Goal: Information Seeking & Learning: Learn about a topic

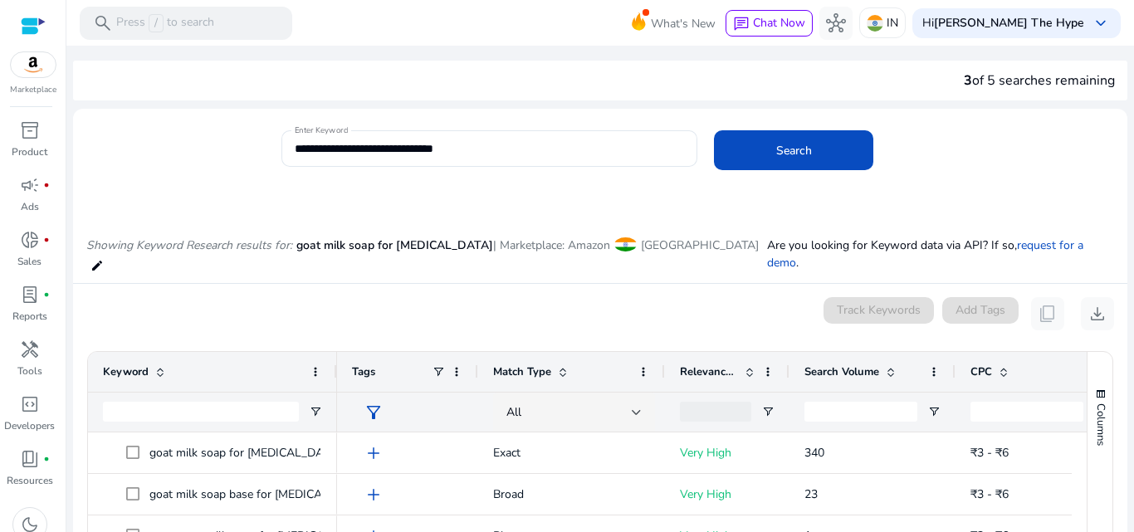
scroll to position [181, 0]
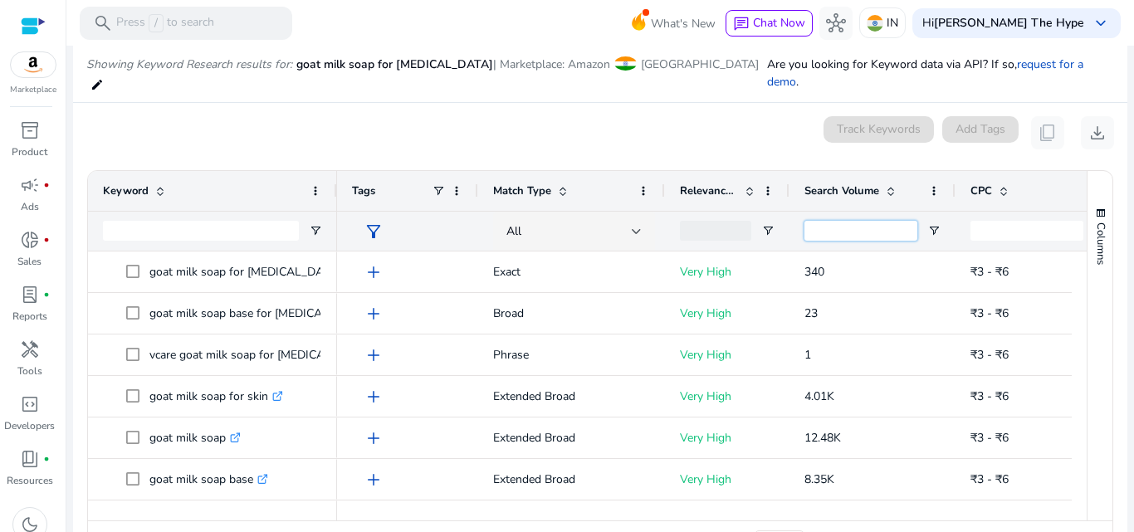
click at [819, 221] on input "Search Volume Filter Input" at bounding box center [860, 231] width 113 height 20
click at [933, 224] on span "Open Filter Menu" at bounding box center [933, 230] width 13 height 13
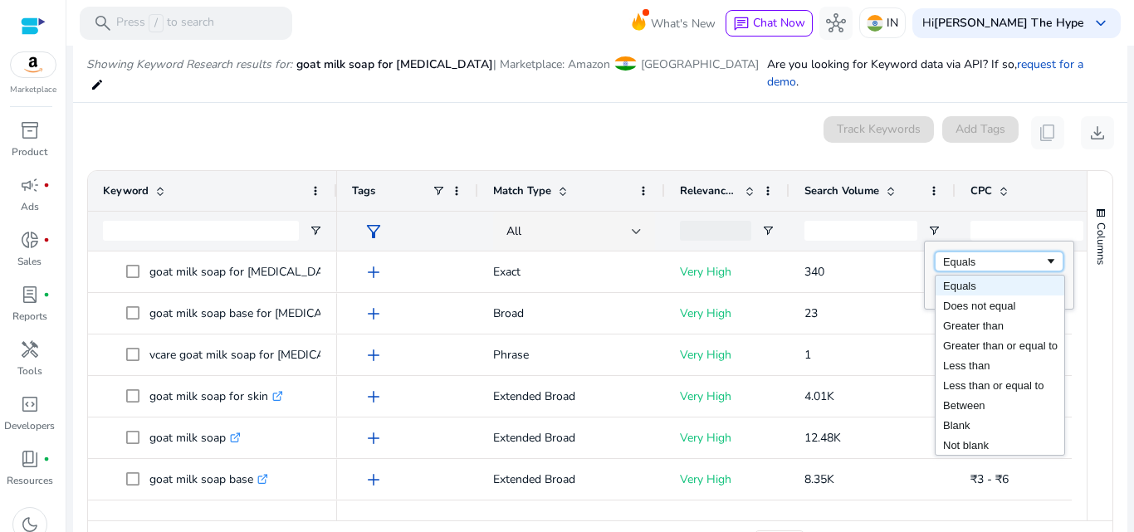
click at [967, 256] on div "Equals" at bounding box center [993, 262] width 101 height 12
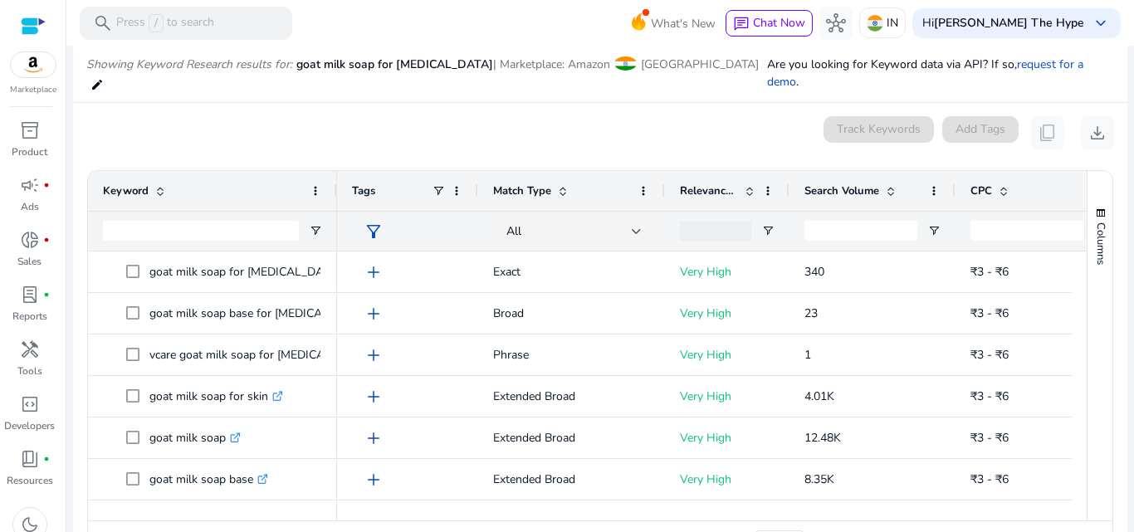
click at [716, 116] on div "0 keyword(s) selected Track Keywords Add Tags content_copy download" at bounding box center [600, 132] width 1028 height 33
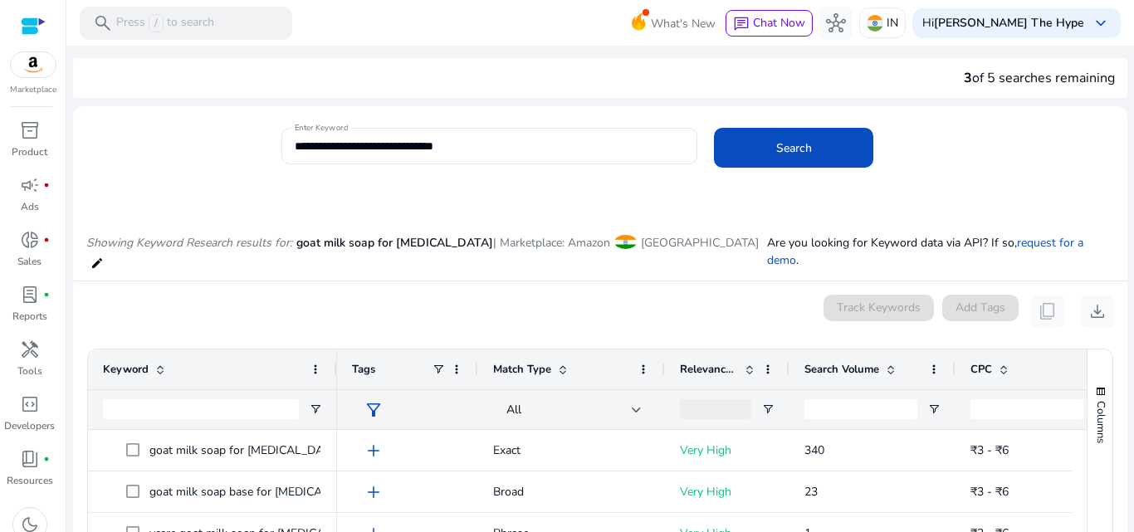
scroll to position [0, 0]
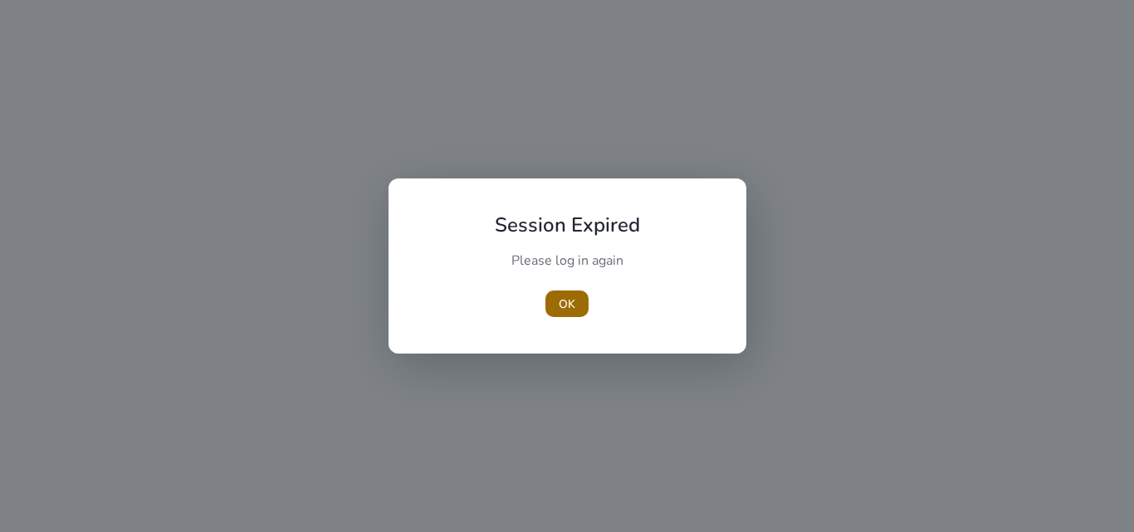
click at [564, 296] on span "OK" at bounding box center [567, 304] width 17 height 17
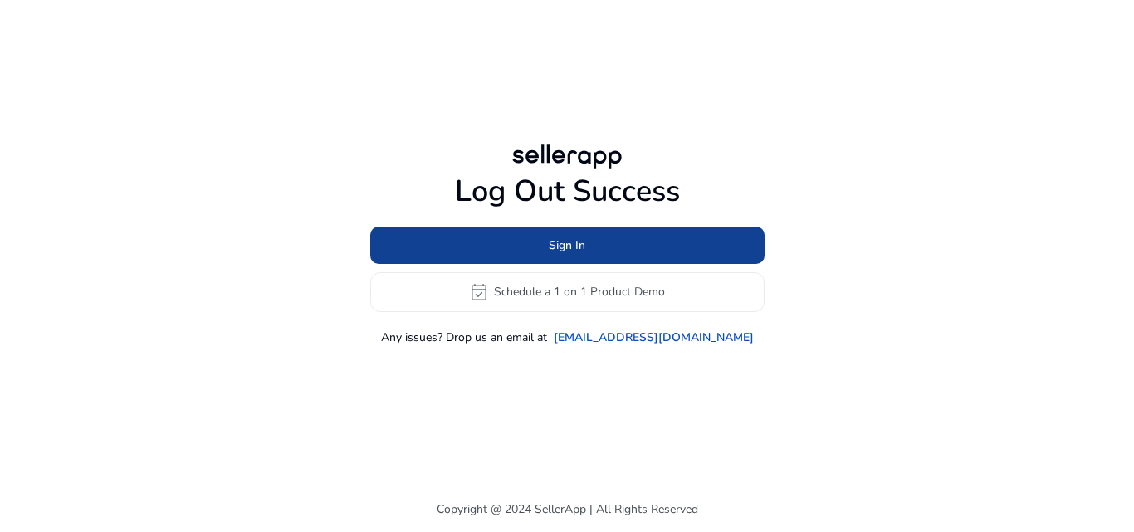
click at [559, 247] on span "Sign In" at bounding box center [567, 245] width 37 height 17
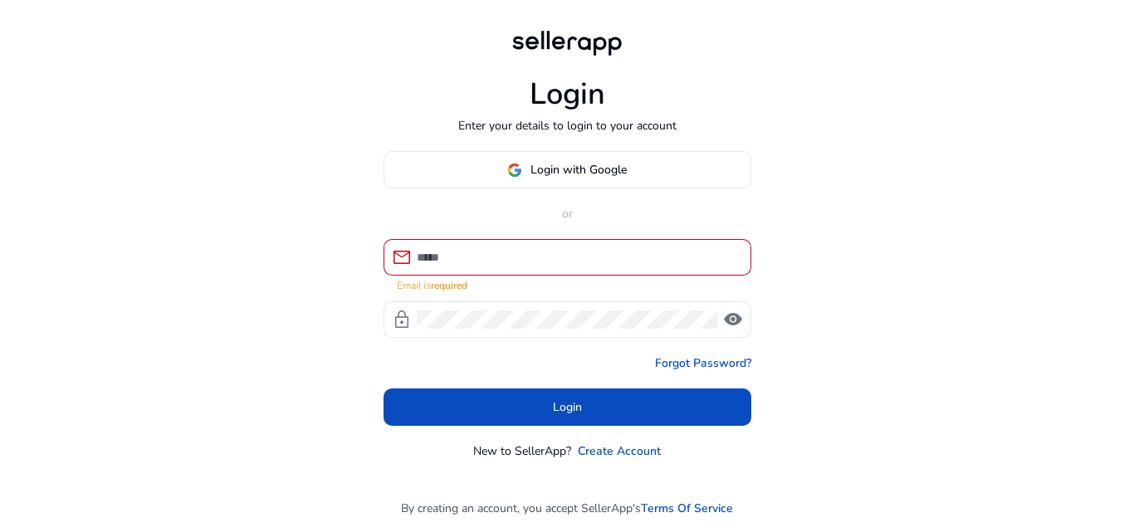
click at [564, 159] on div "Login Enter your details to login to your account Login with Google or mail Ema…" at bounding box center [567, 243] width 394 height 486
click at [563, 166] on span "Login with Google" at bounding box center [578, 169] width 96 height 17
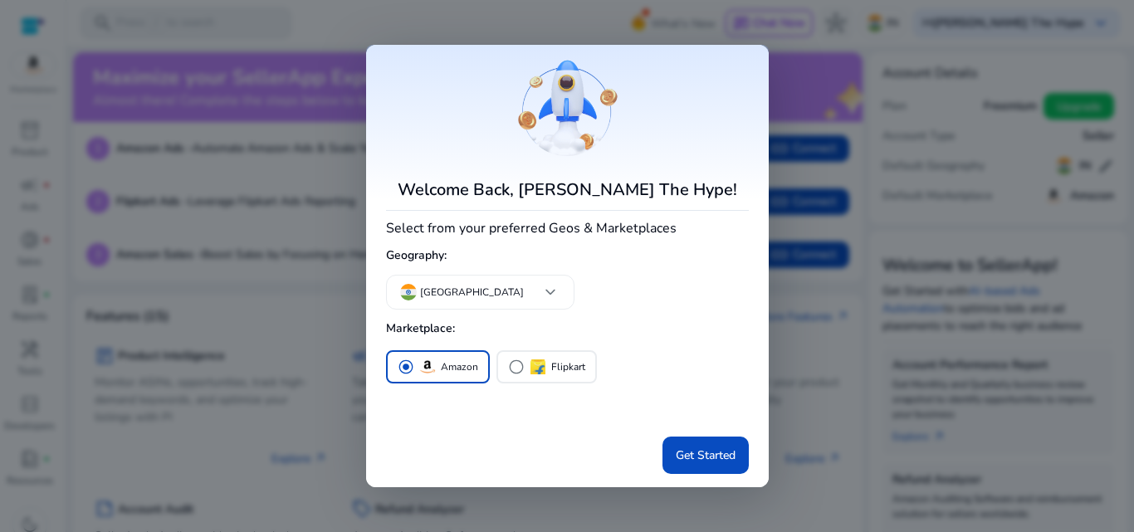
click at [787, 423] on div at bounding box center [567, 266] width 1134 height 532
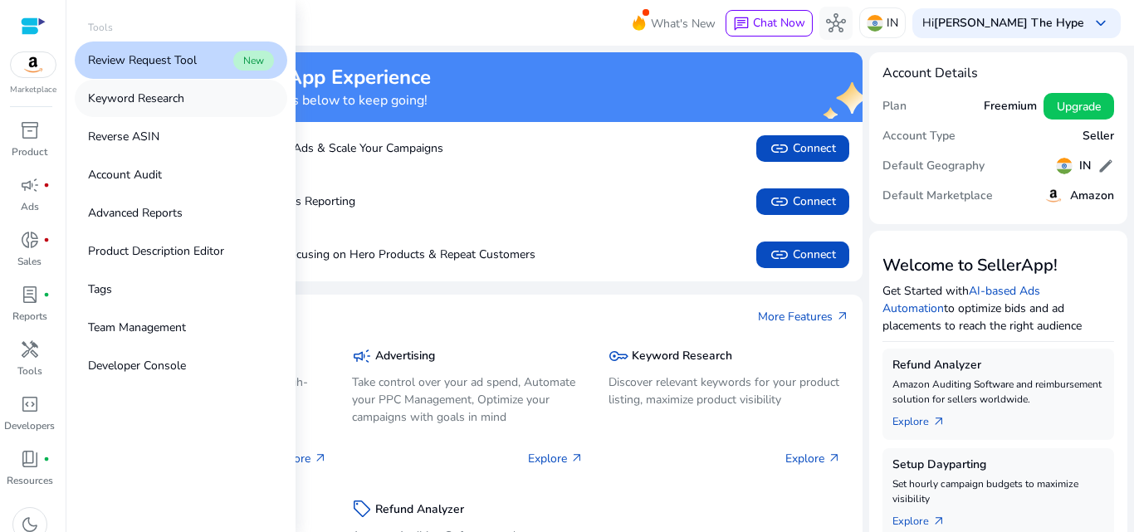
click at [138, 96] on p "Keyword Research" at bounding box center [136, 98] width 96 height 17
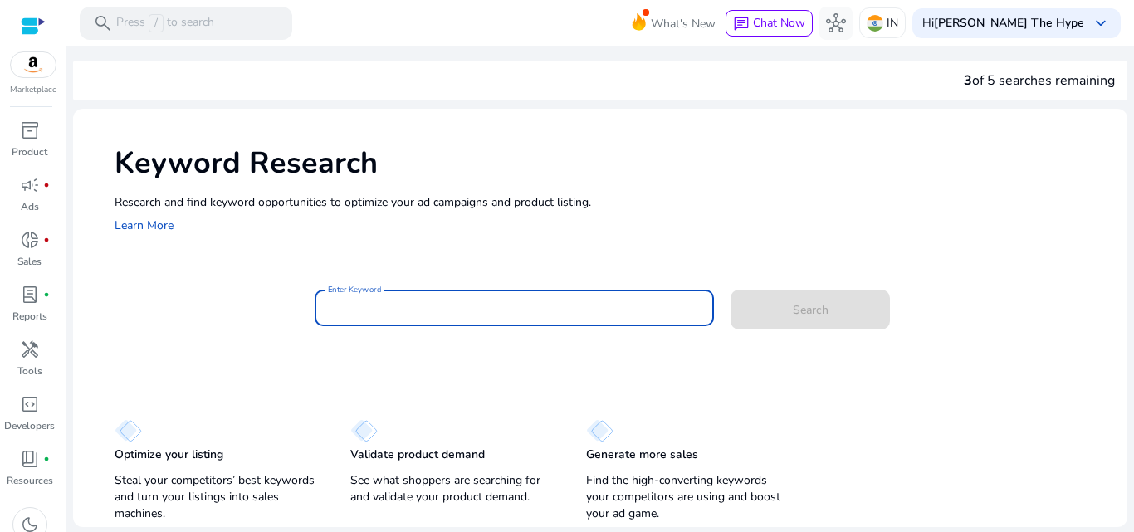
click at [416, 309] on input "Enter Keyword" at bounding box center [515, 308] width 374 height 18
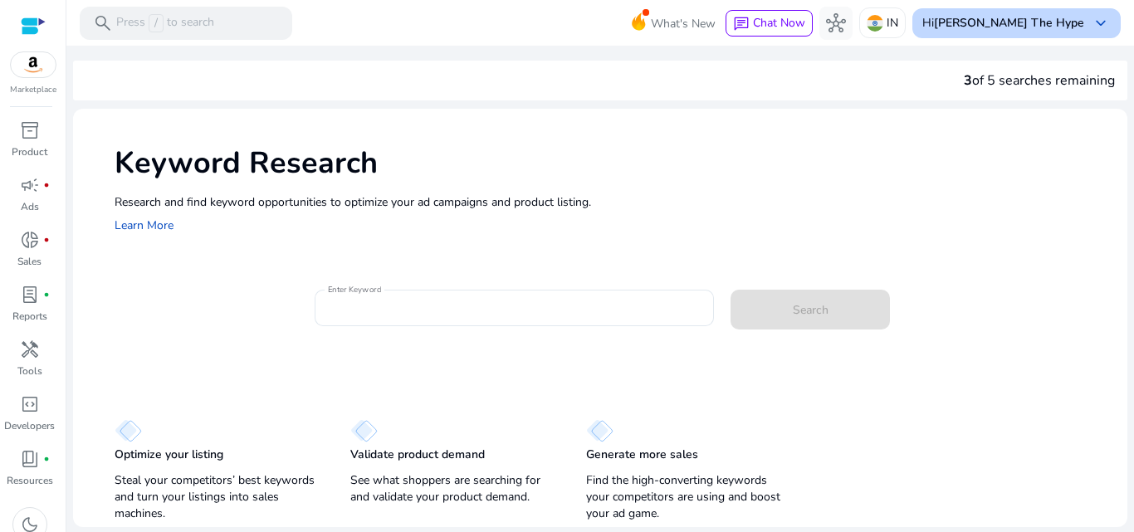
click at [1016, 34] on div "Hi Satyen The Hype keyboard_arrow_down" at bounding box center [1016, 23] width 208 height 30
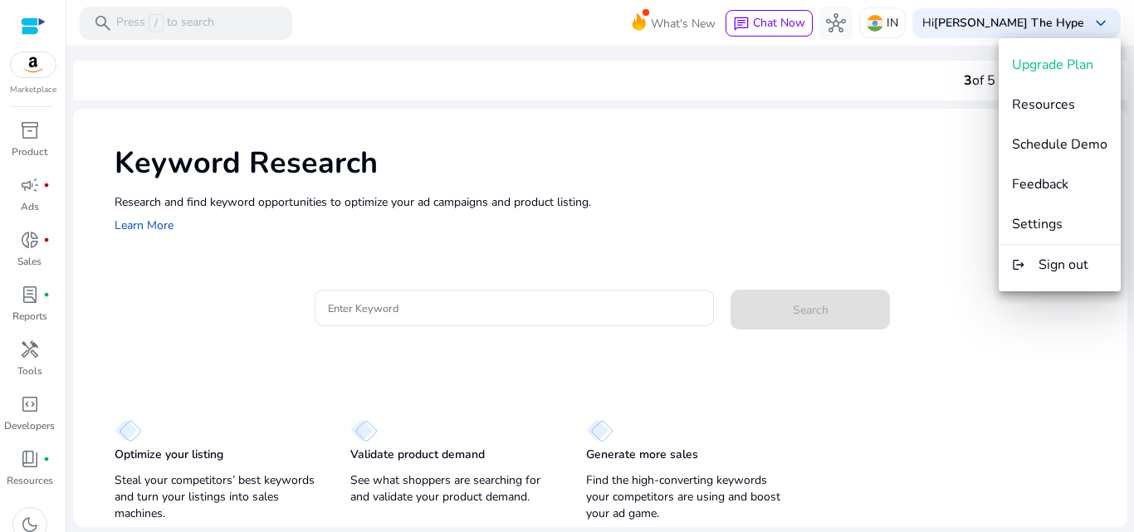
click at [876, 165] on div at bounding box center [567, 266] width 1134 height 532
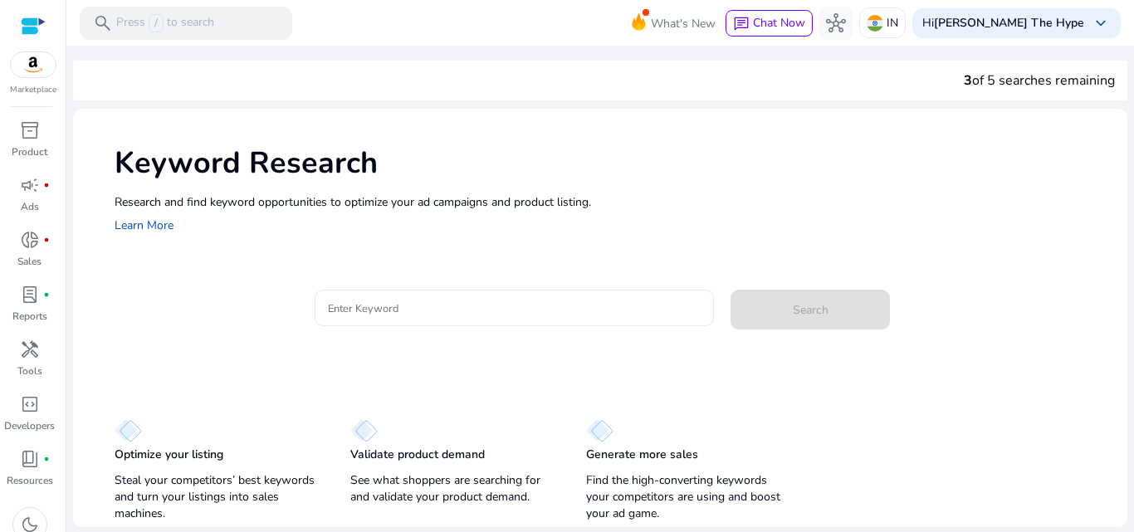
click at [369, 308] on input "Enter Keyword" at bounding box center [515, 308] width 374 height 18
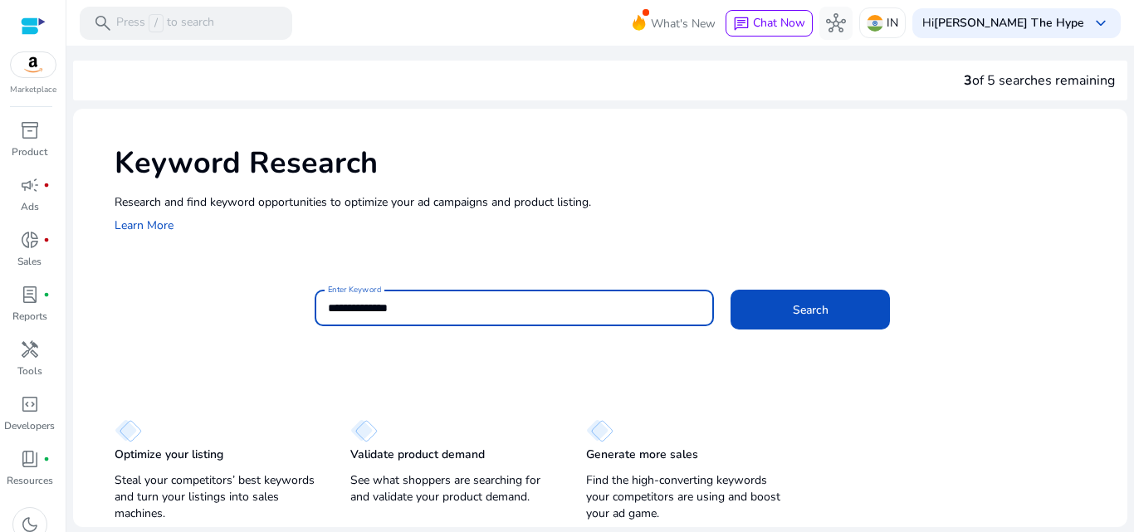
click at [730, 290] on button "Search" at bounding box center [809, 310] width 159 height 40
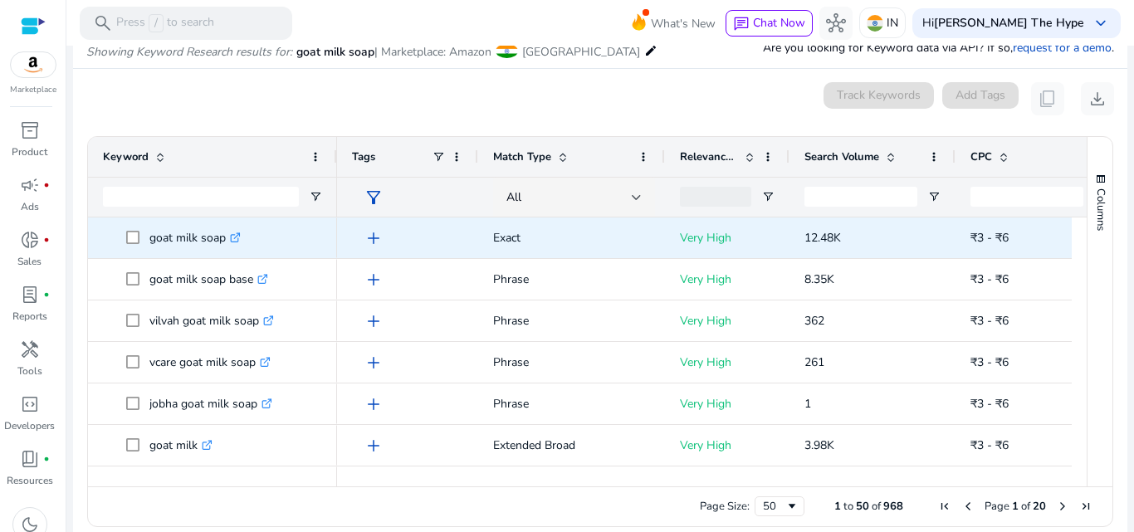
scroll to position [140, 0]
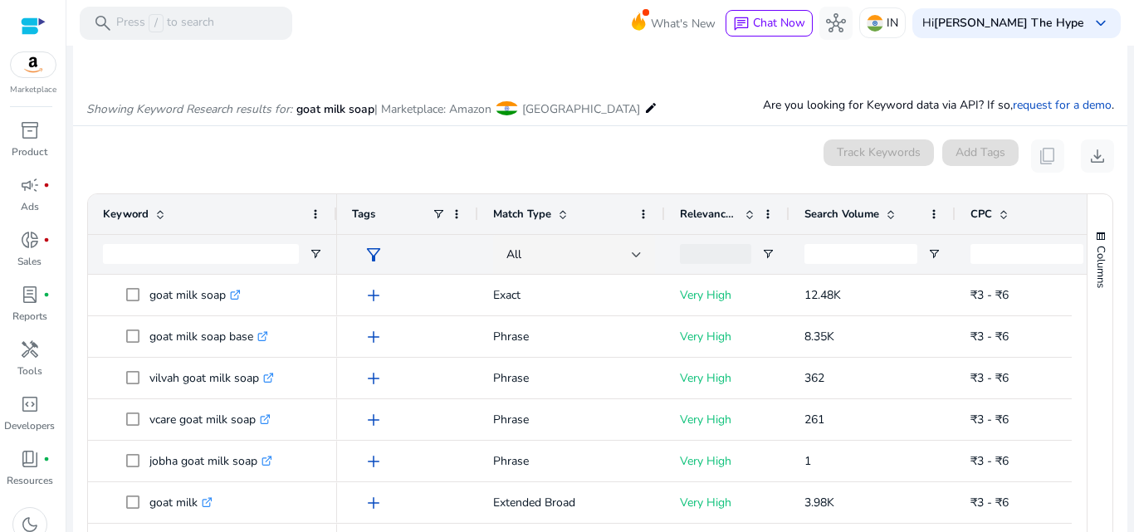
click at [425, 161] on div "0 keyword(s) selected Track Keywords Add Tags content_copy download" at bounding box center [600, 155] width 1028 height 33
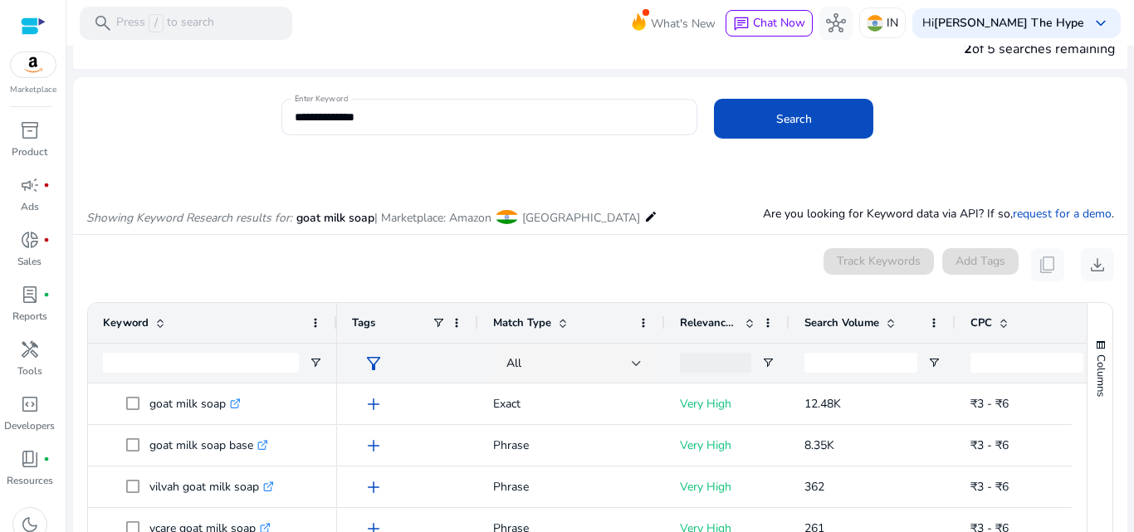
scroll to position [0, 0]
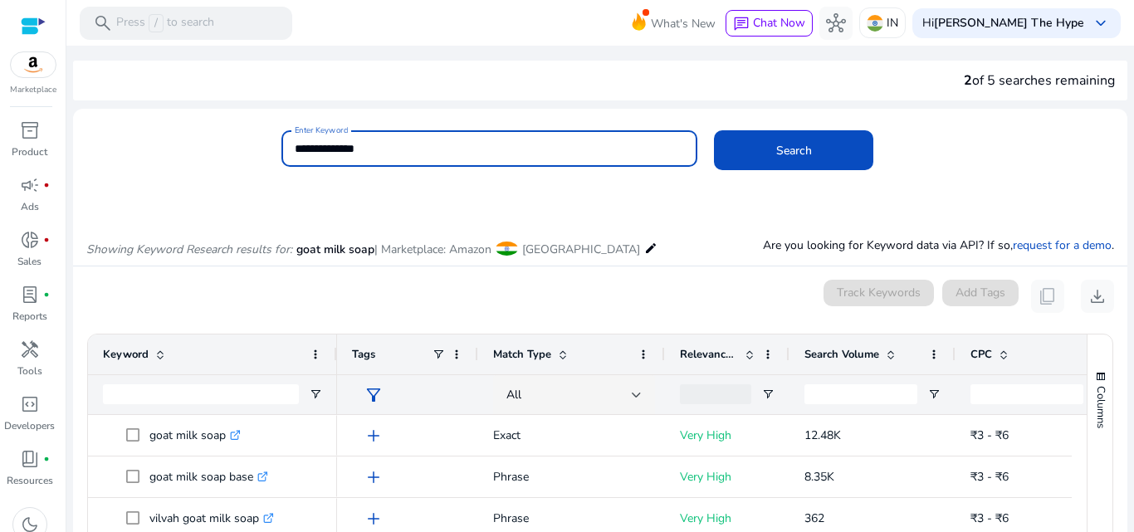
click at [320, 144] on input "**********" at bounding box center [490, 148] width 390 height 18
type input "**********"
click at [714, 130] on button "Search" at bounding box center [793, 150] width 159 height 40
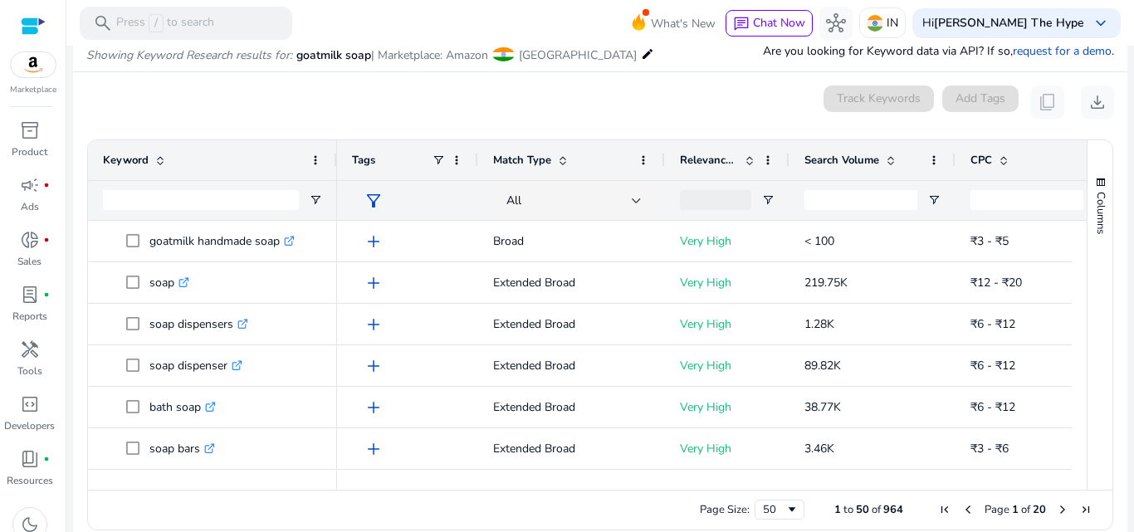
scroll to position [198, 0]
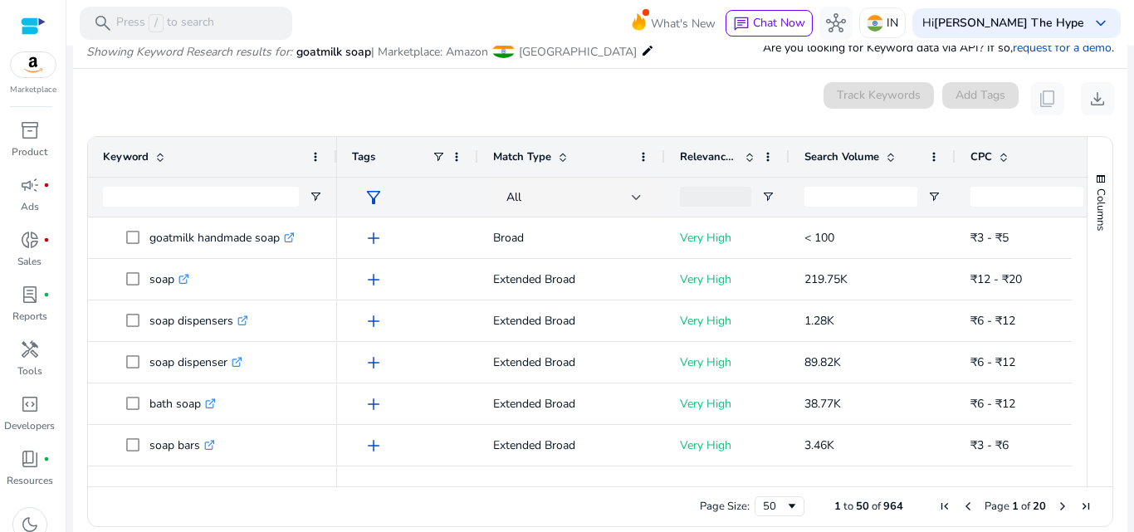
click at [727, 52] on div "Showing Keyword Research results for: goatmilk soap | Marketplace: Amazon India…" at bounding box center [600, 34] width 1054 height 68
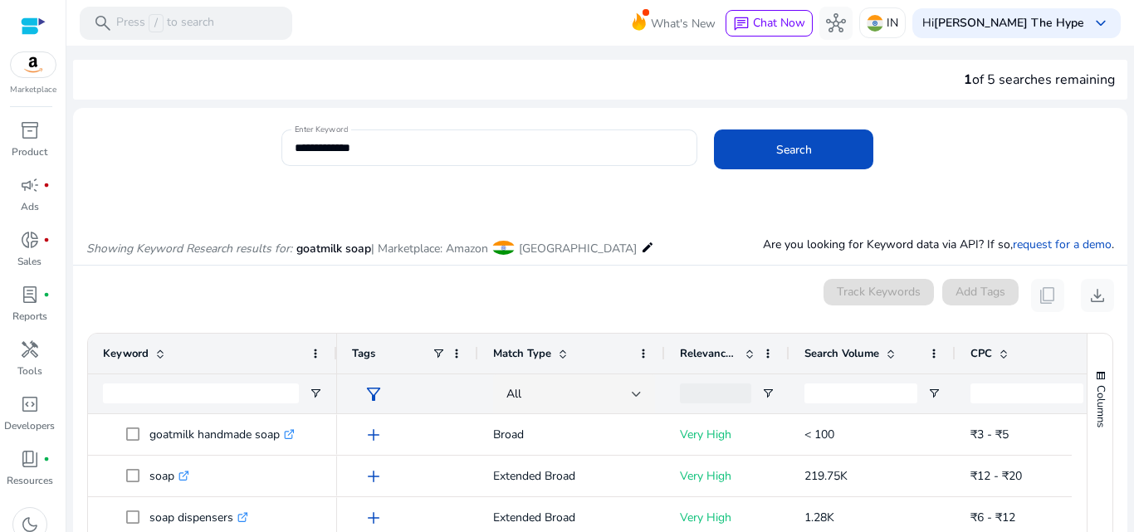
scroll to position [0, 0]
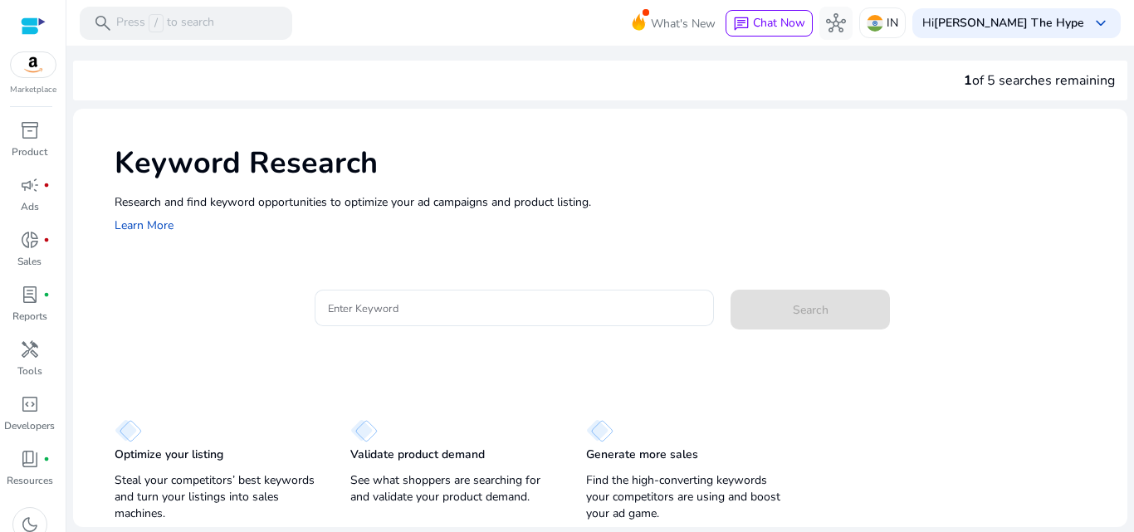
click at [227, 46] on div at bounding box center [599, 47] width 1067 height 3
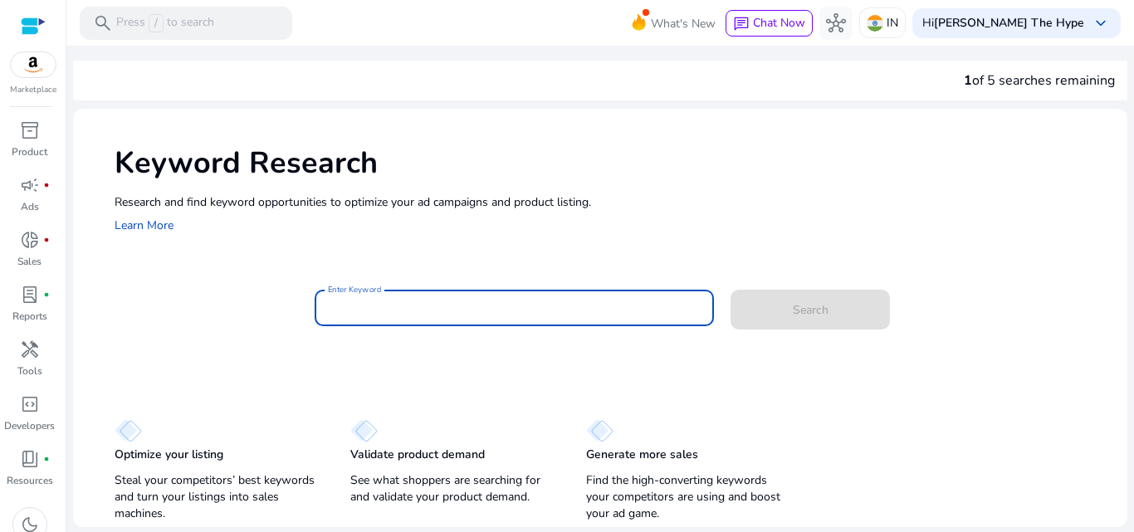
click at [374, 303] on input "Enter Keyword" at bounding box center [515, 308] width 374 height 18
click at [374, 304] on input "Enter Keyword" at bounding box center [515, 308] width 374 height 18
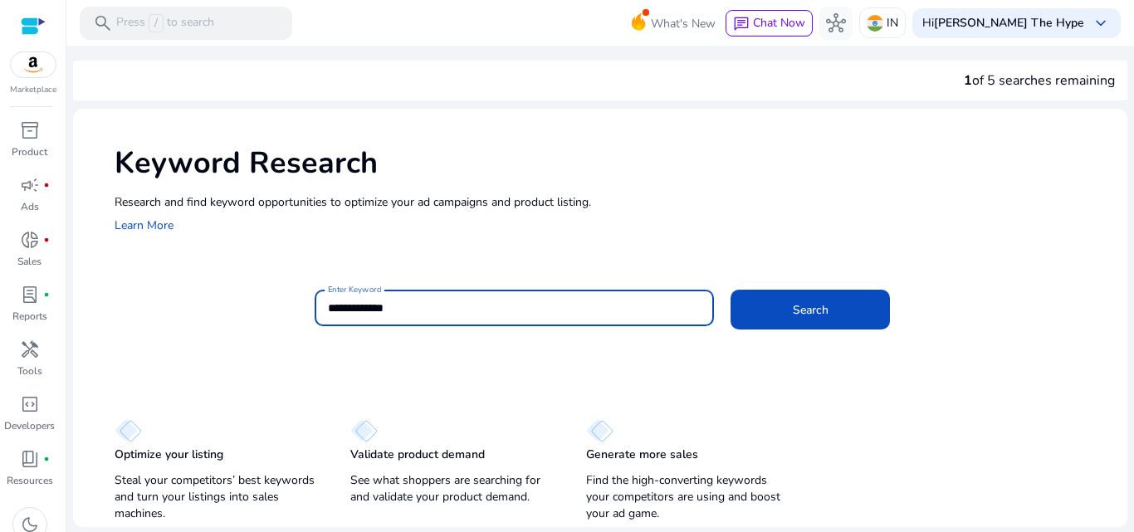
type input "**********"
click at [730, 290] on button "Search" at bounding box center [809, 310] width 159 height 40
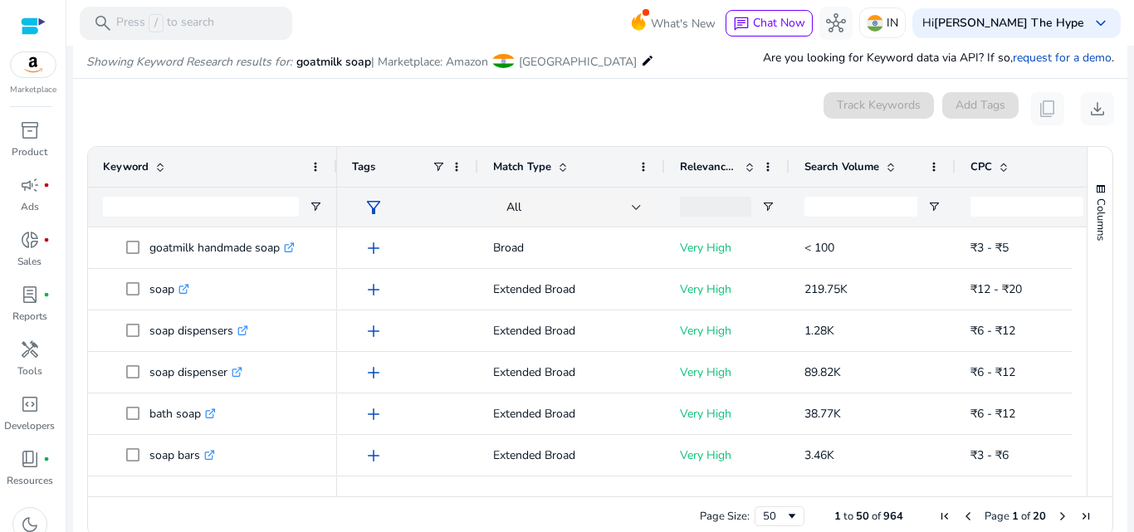
scroll to position [198, 0]
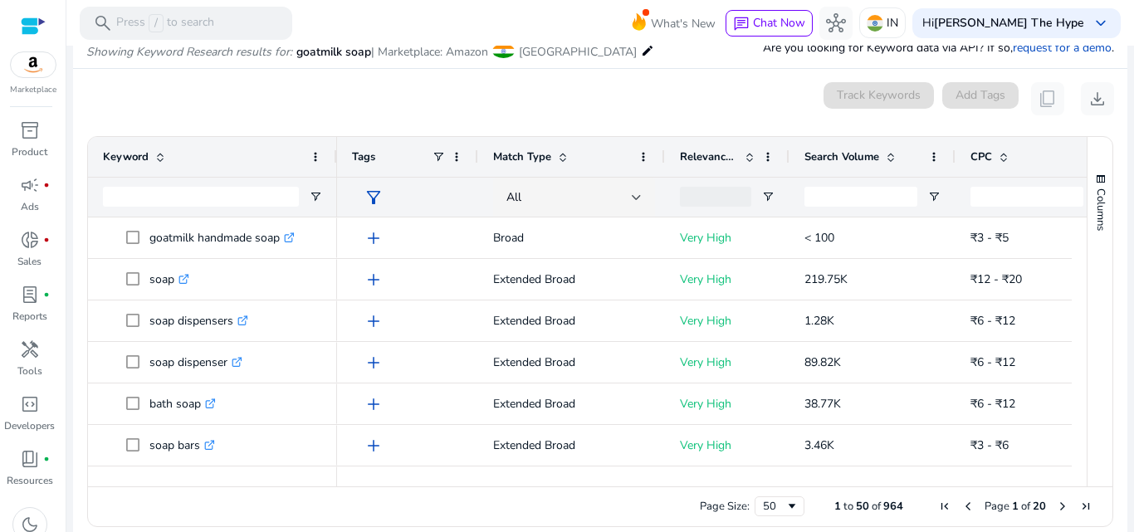
click at [507, 121] on mat-card "0 keyword(s) selected Track Keywords Add Tags content_copy download 1 to 50 of …" at bounding box center [600, 309] width 1054 height 480
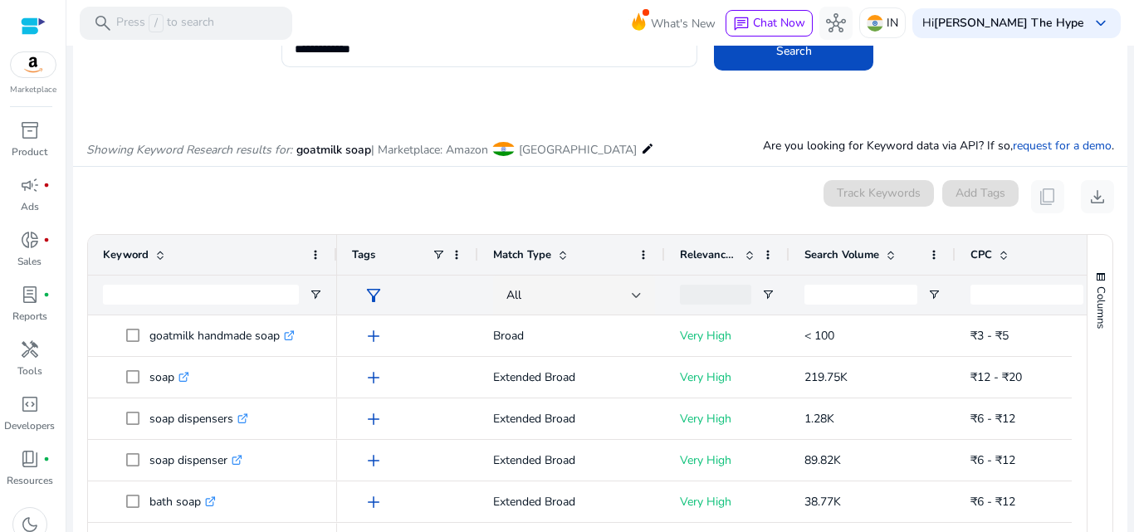
scroll to position [214, 0]
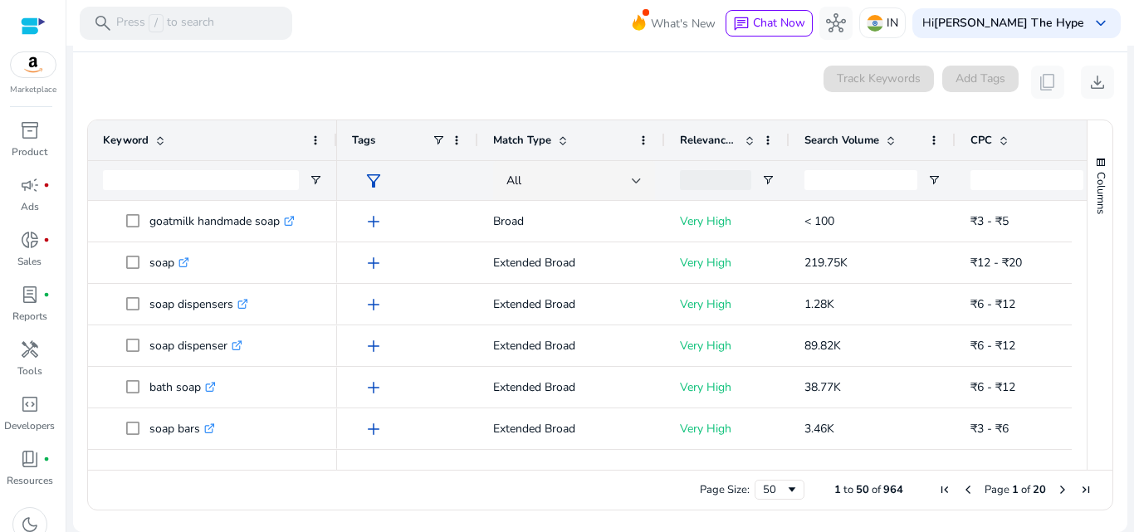
click at [297, 79] on div "0 keyword(s) selected Track Keywords Add Tags content_copy download" at bounding box center [600, 82] width 1028 height 33
click at [254, 105] on mat-card "0 keyword(s) selected Track Keywords Add Tags content_copy download 1 to 50 of …" at bounding box center [600, 292] width 1054 height 480
click at [853, 131] on div "Search Volume" at bounding box center [863, 141] width 118 height 32
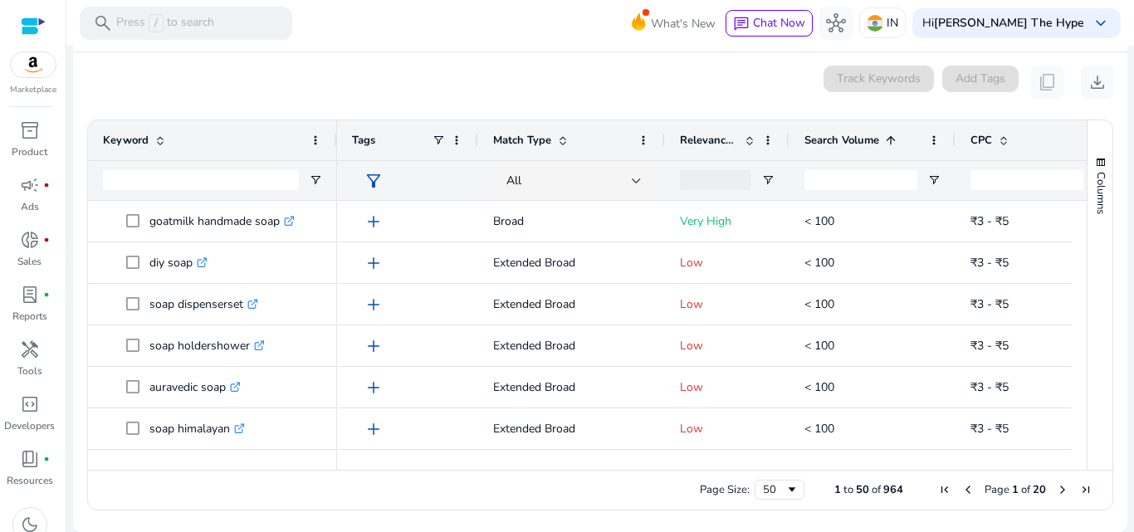
click at [853, 131] on div "Search Volume 1" at bounding box center [863, 141] width 118 height 32
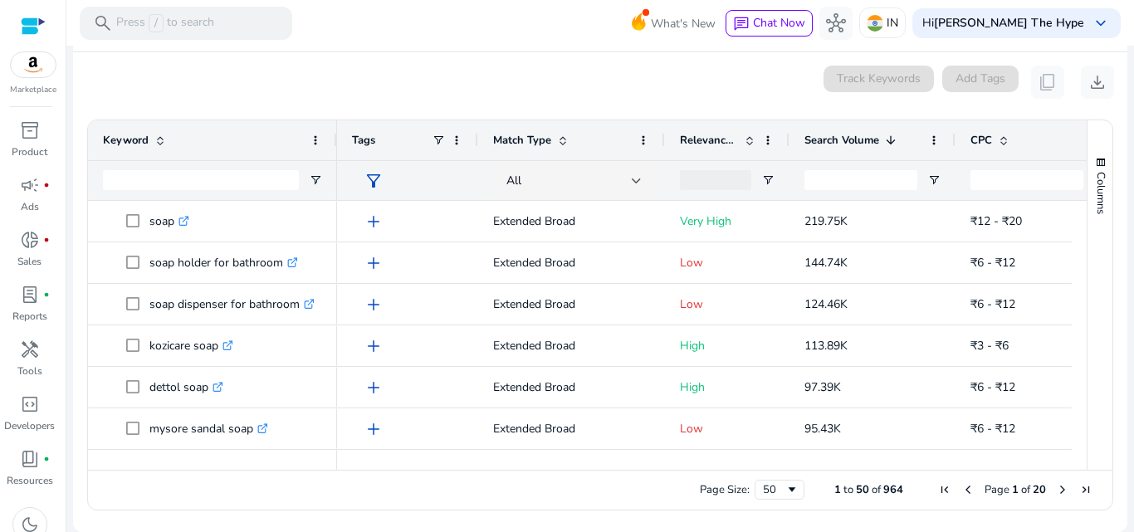
click at [853, 131] on div "Search Volume 1" at bounding box center [863, 141] width 118 height 32
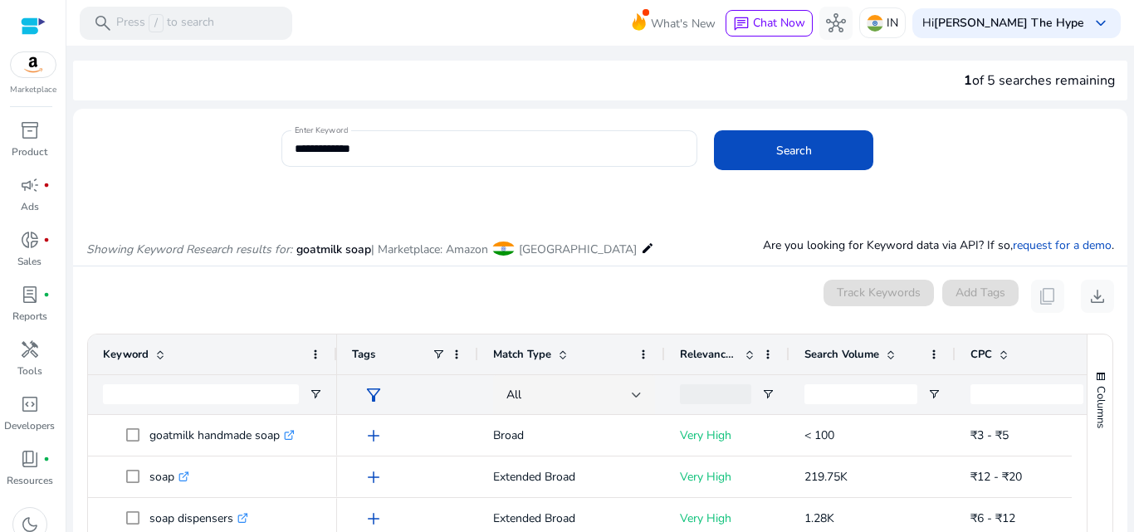
scroll to position [214, 0]
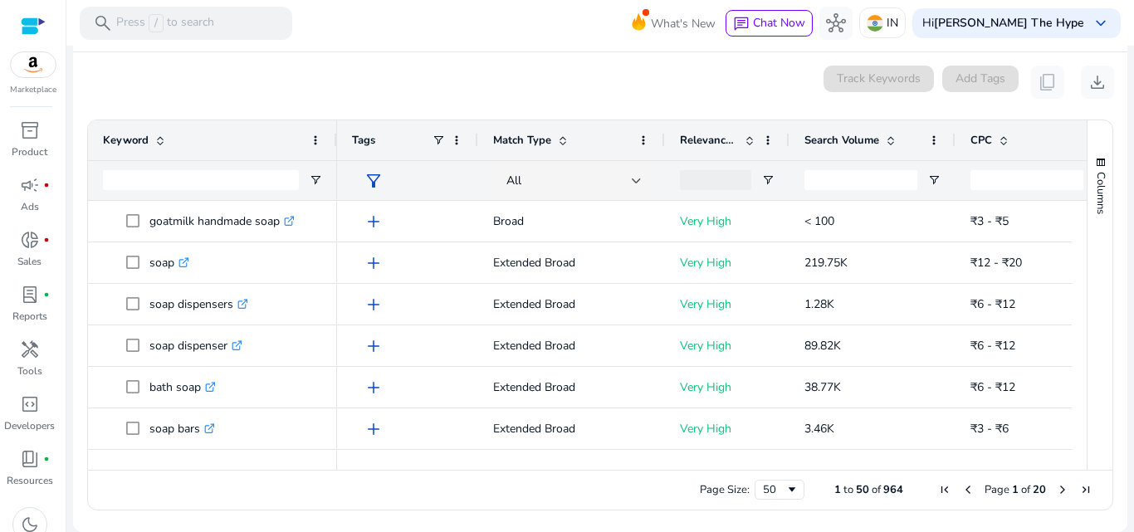
click at [948, 112] on ag-grid-angular "Press ENTER to sort. Press ALT DOWN to open column menu. Press CTRL ENTER to op…" at bounding box center [600, 315] width 1053 height 408
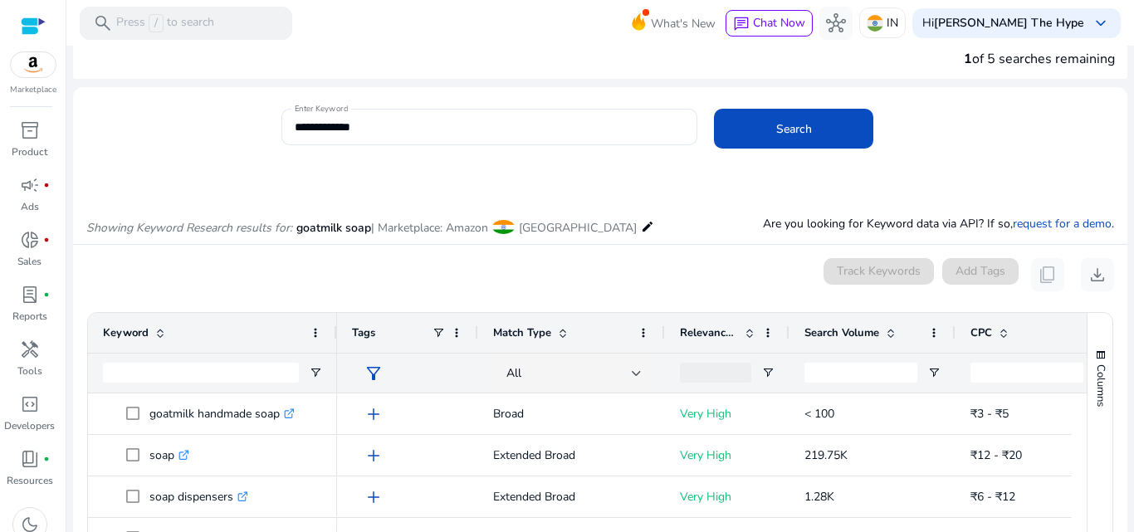
scroll to position [15, 0]
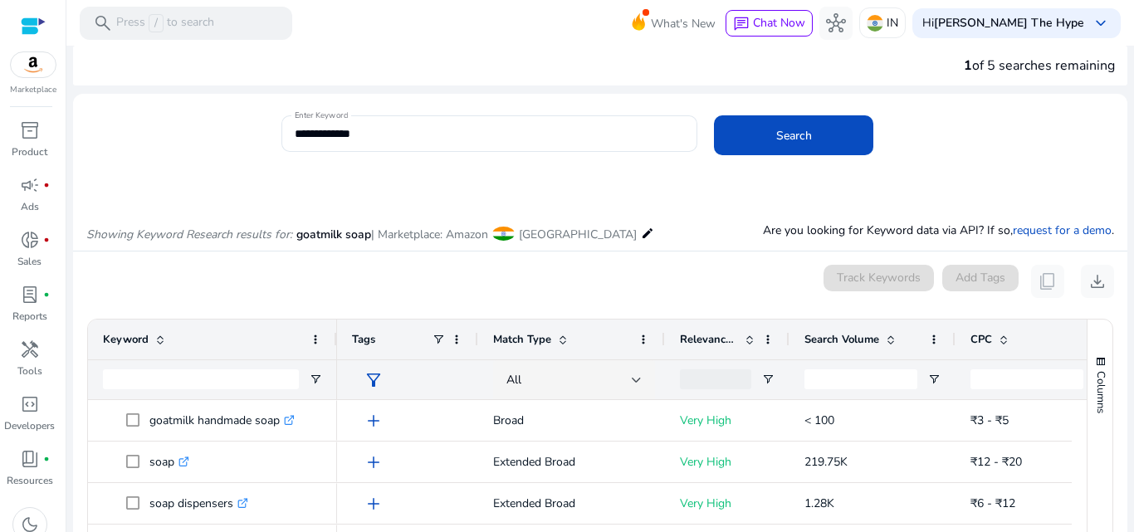
click at [714, 305] on mat-card "0 keyword(s) selected Track Keywords Add Tags content_copy download Press ENTER…" at bounding box center [600, 492] width 1054 height 480
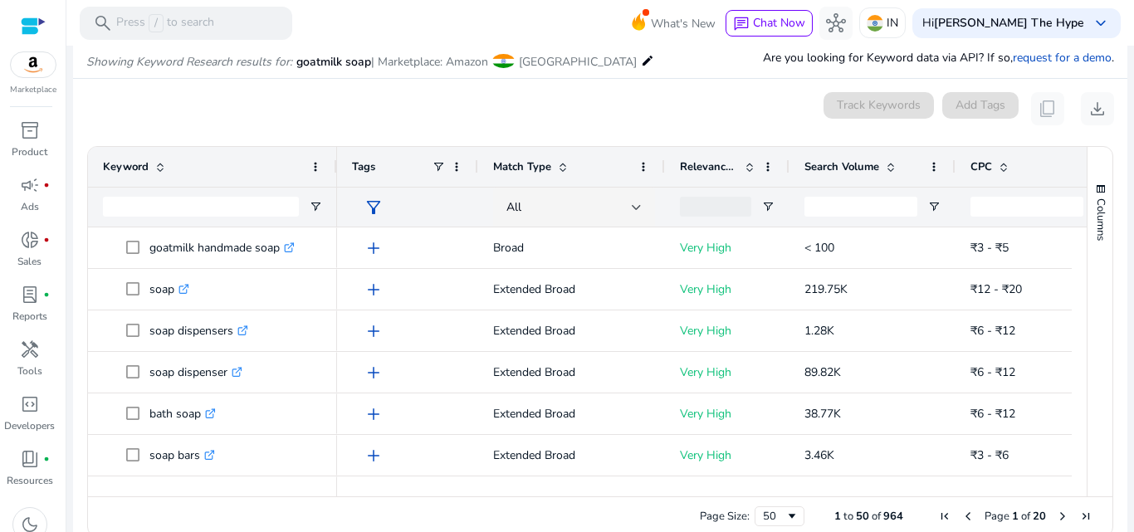
scroll to position [199, 0]
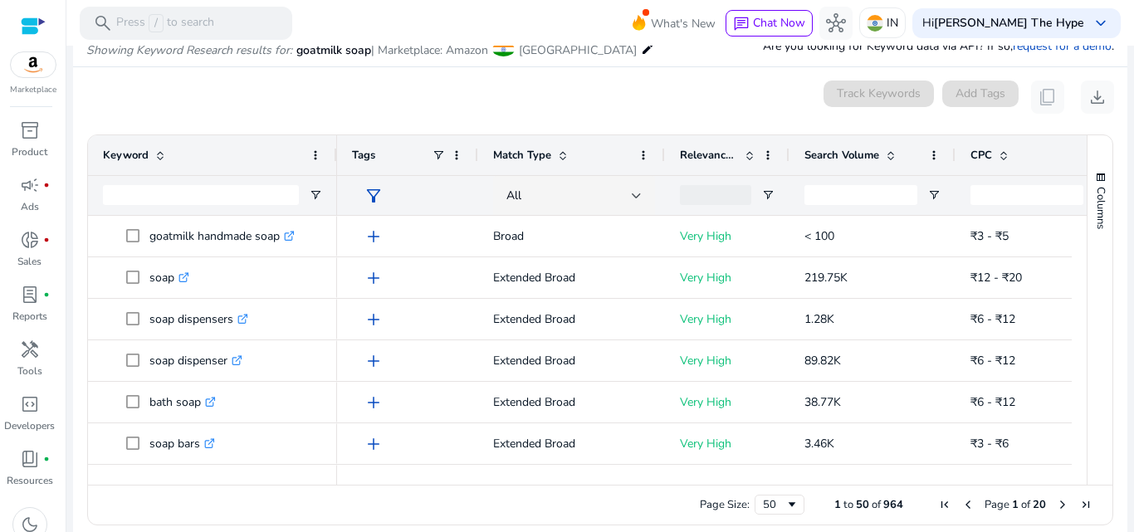
click at [667, 107] on div "0 keyword(s) selected Track Keywords Add Tags content_copy download" at bounding box center [600, 97] width 1028 height 33
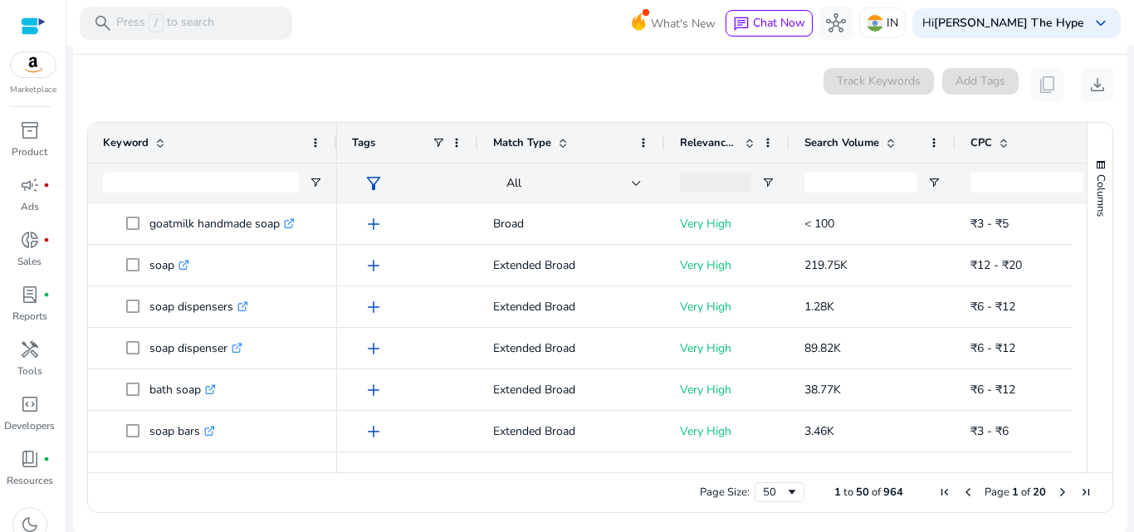
scroll to position [214, 0]
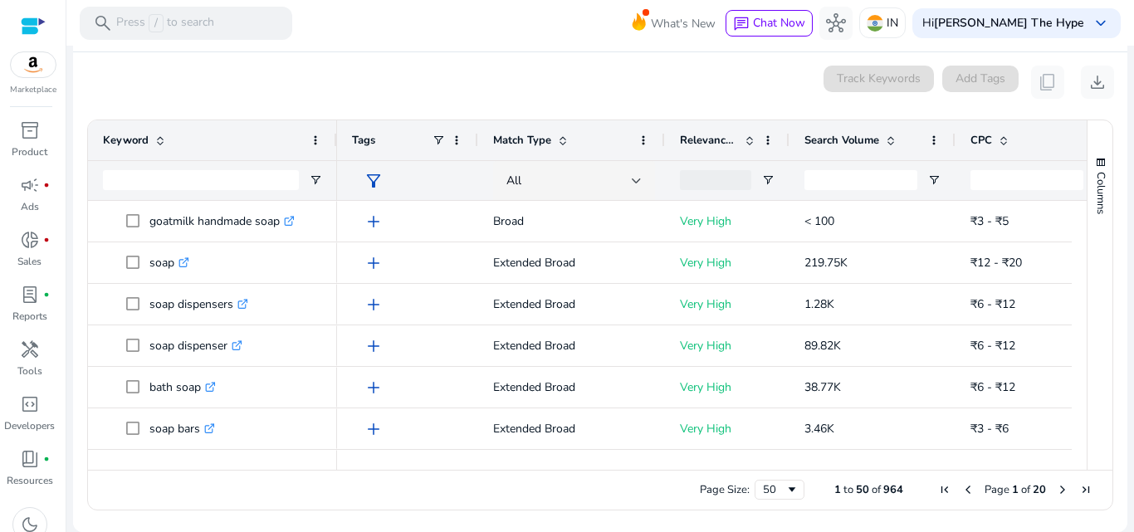
click at [545, 133] on span "Match Type" at bounding box center [522, 140] width 58 height 15
click at [563, 138] on span at bounding box center [562, 140] width 13 height 13
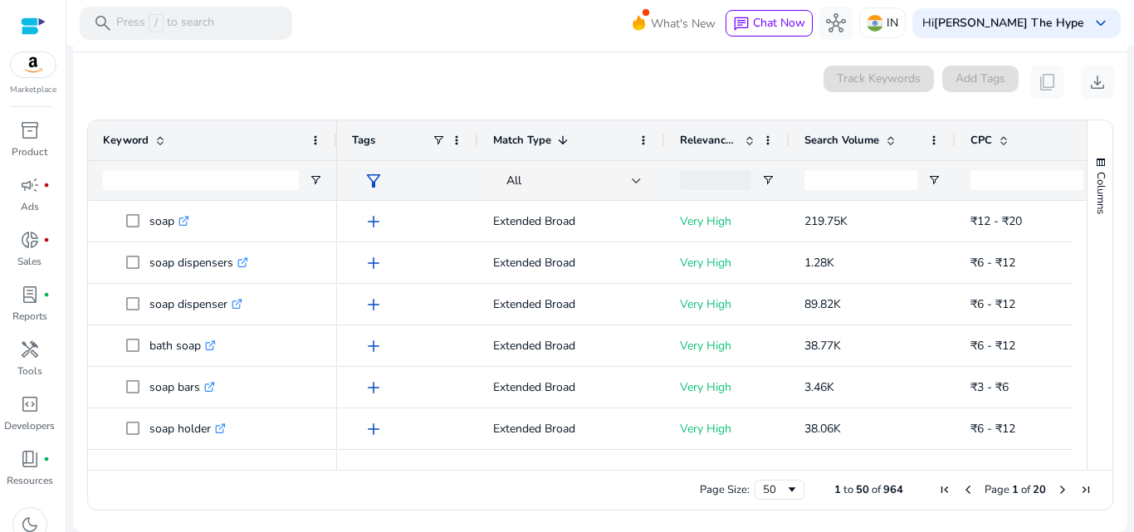
click at [563, 140] on span at bounding box center [562, 140] width 13 height 13
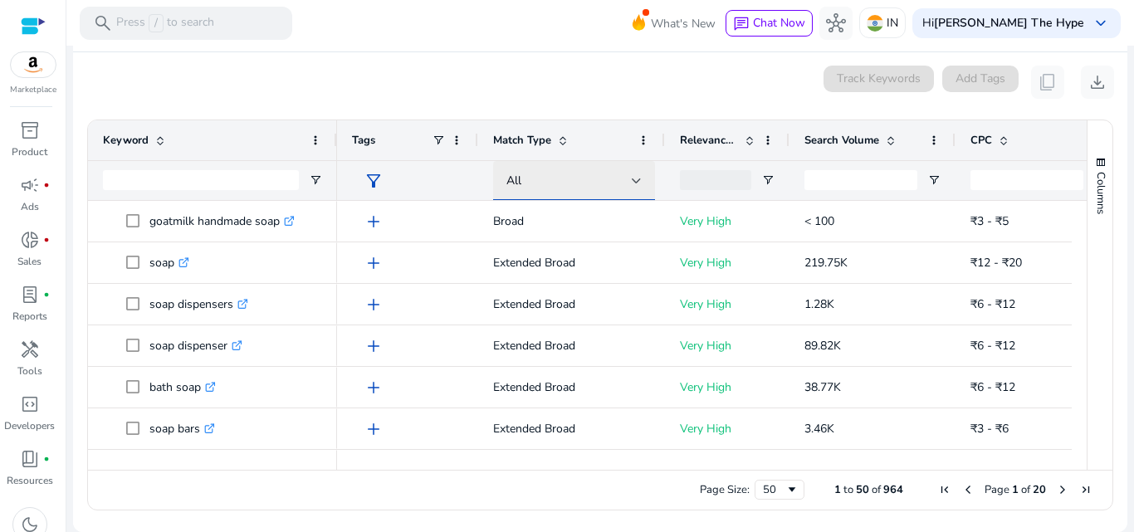
click at [617, 173] on div "All" at bounding box center [568, 181] width 125 height 18
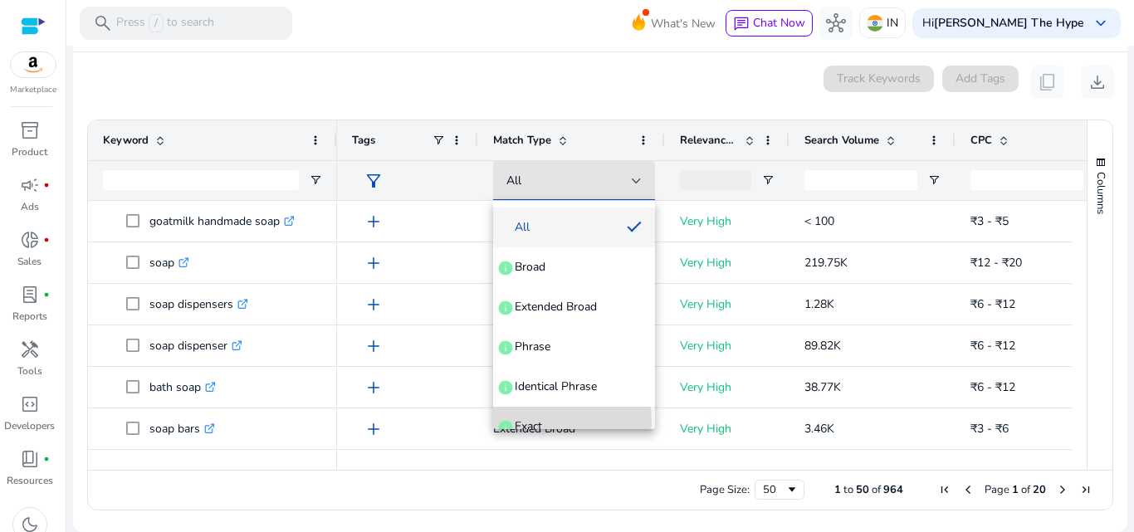
click at [525, 423] on span "Exact" at bounding box center [528, 426] width 27 height 17
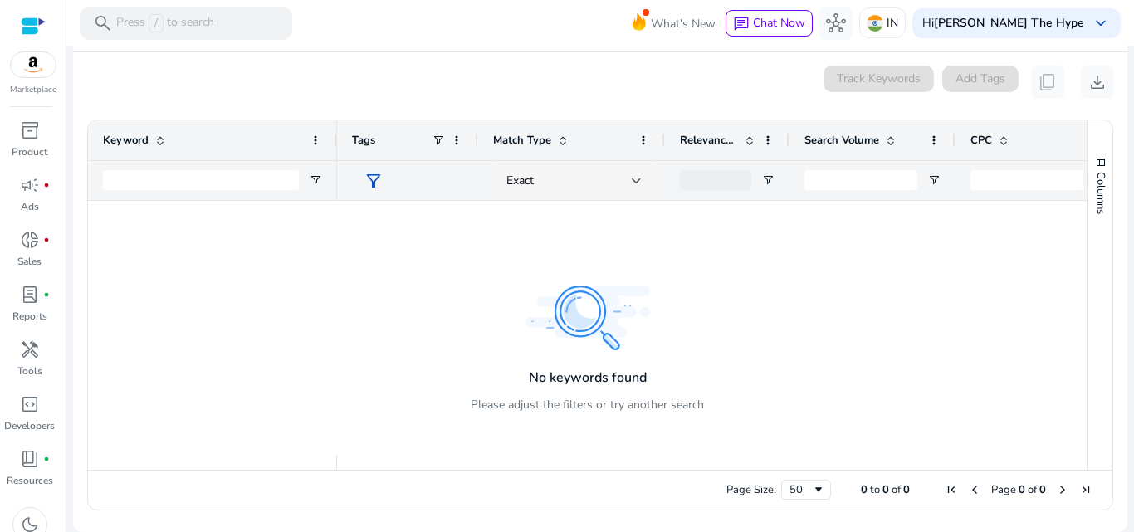
click at [545, 300] on div at bounding box center [712, 328] width 750 height 254
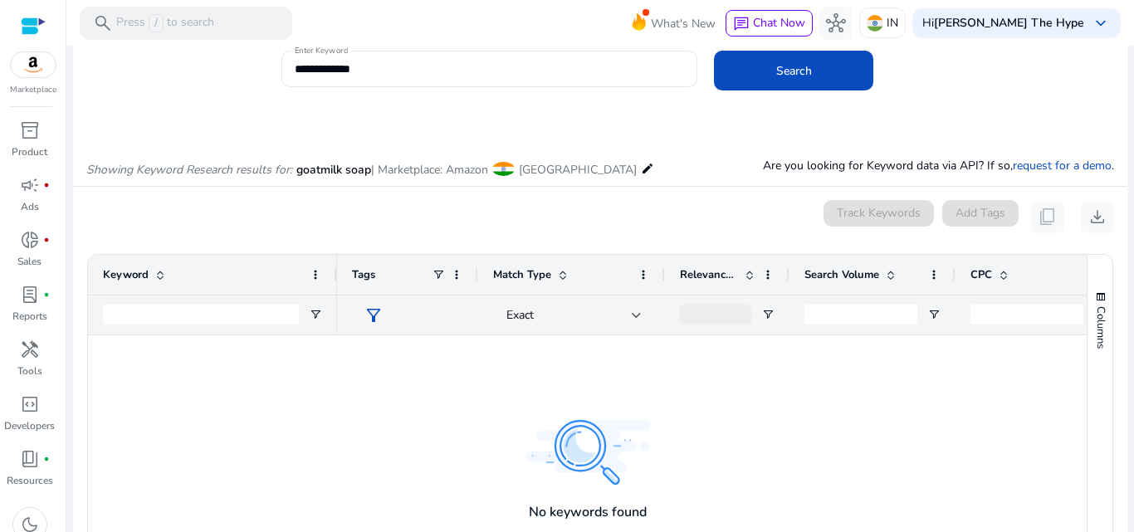
scroll to position [0, 0]
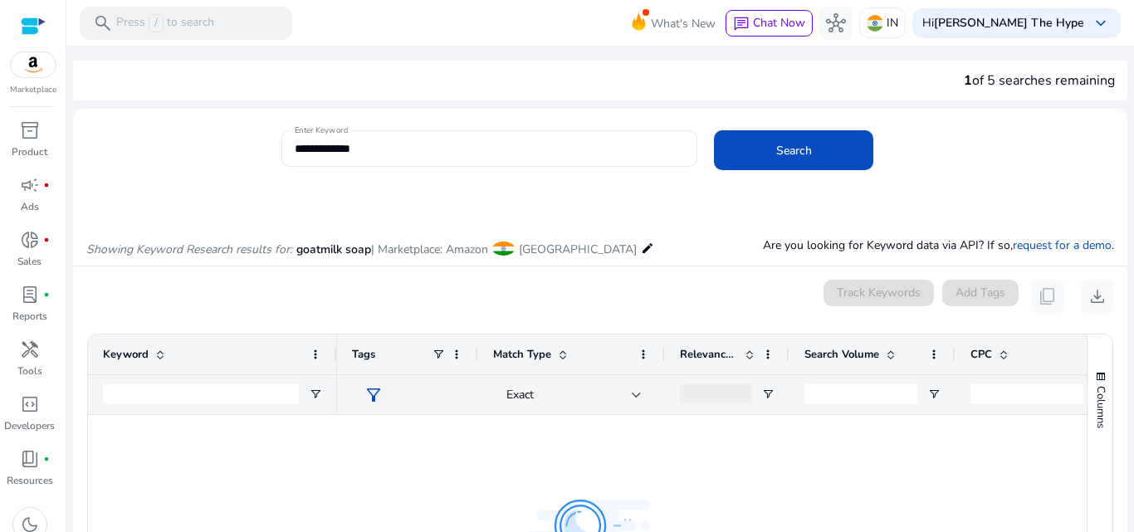
click at [315, 145] on input "**********" at bounding box center [490, 148] width 390 height 18
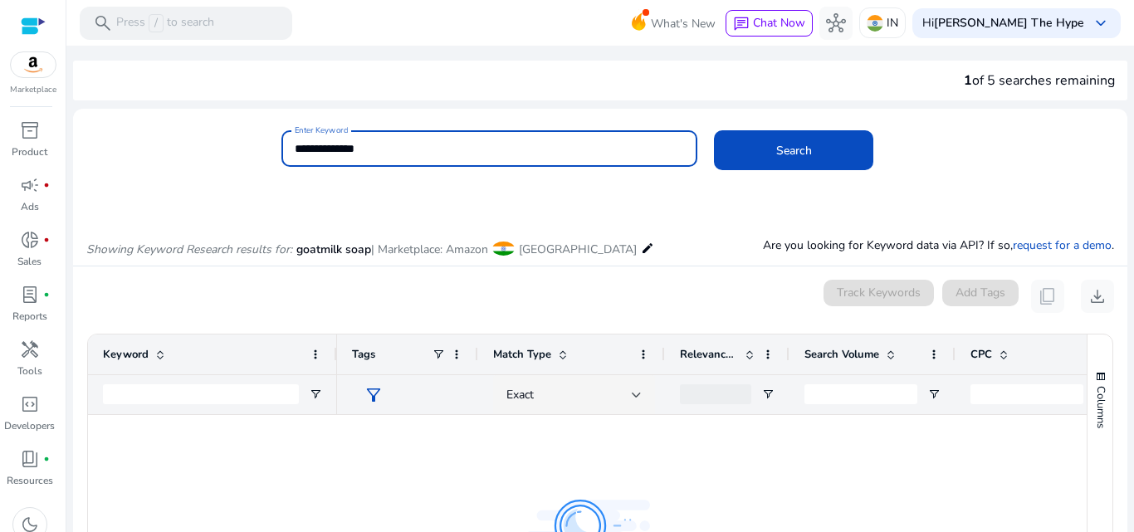
type input "**********"
click at [714, 130] on button "Search" at bounding box center [793, 150] width 159 height 40
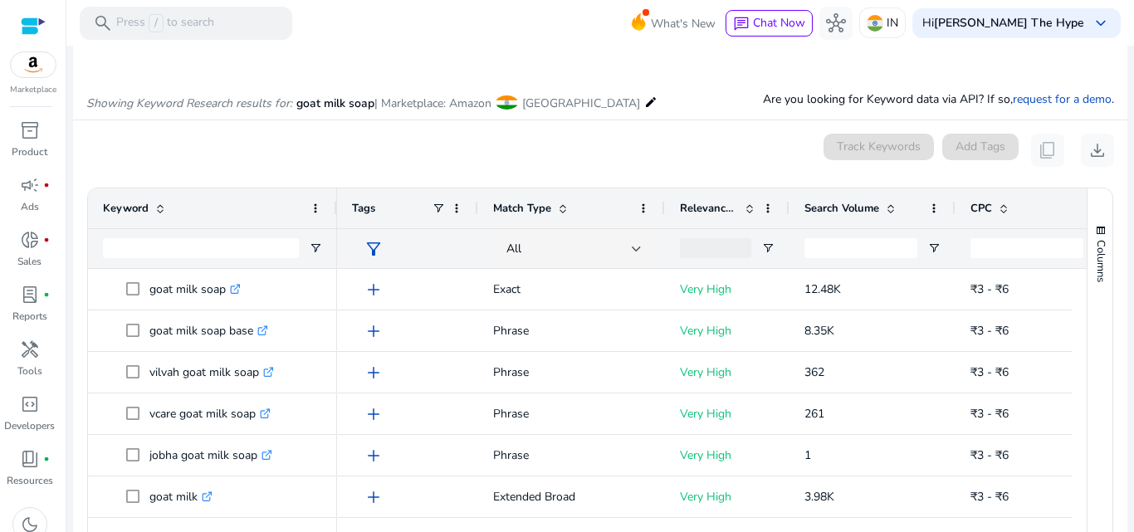
scroll to position [198, 0]
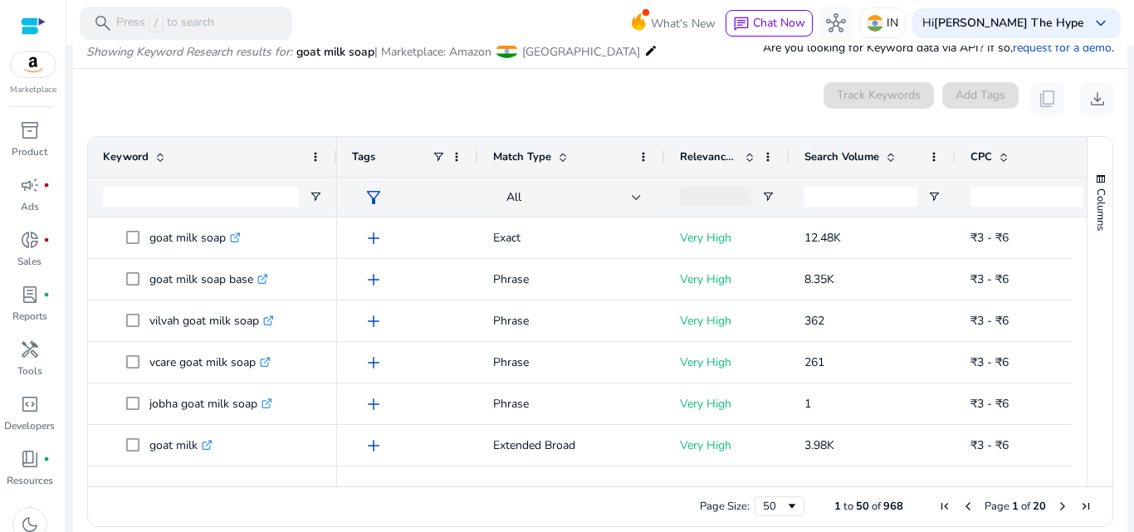
click at [692, 93] on div "0 keyword(s) selected Track Keywords Add Tags content_copy download" at bounding box center [600, 98] width 1028 height 33
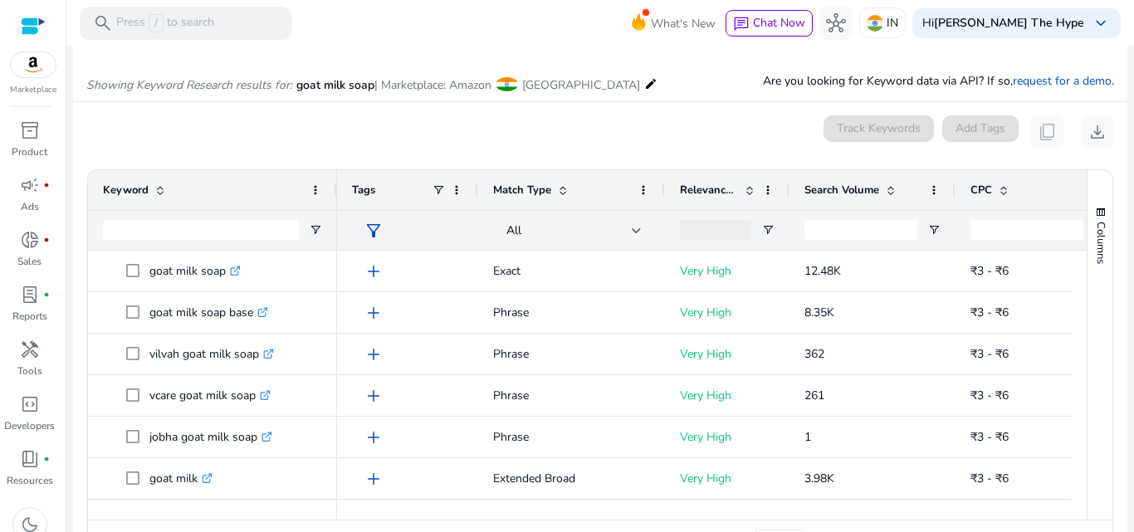
scroll to position [0, 0]
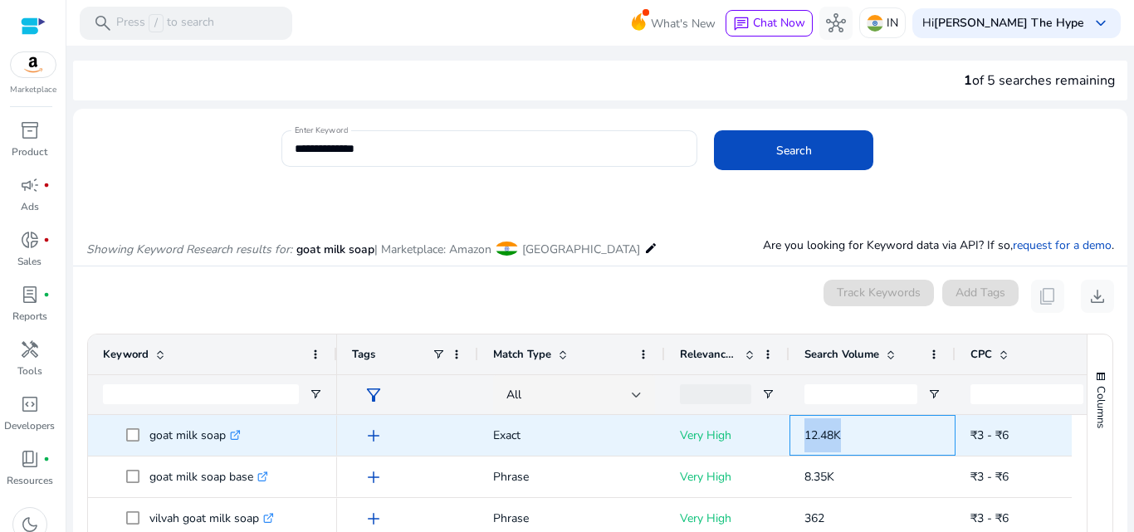
drag, startPoint x: 801, startPoint y: 426, endPoint x: 843, endPoint y: 428, distance: 42.4
click at [843, 428] on div "12.48K" at bounding box center [872, 435] width 166 height 41
copy span "12.48K"
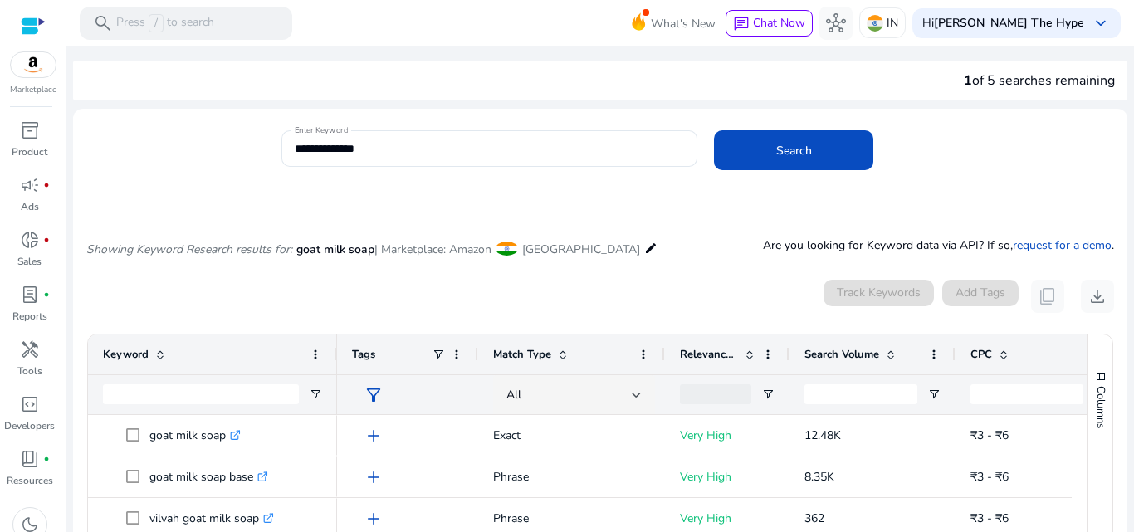
click at [921, 147] on div "**********" at bounding box center [697, 157] width 833 height 54
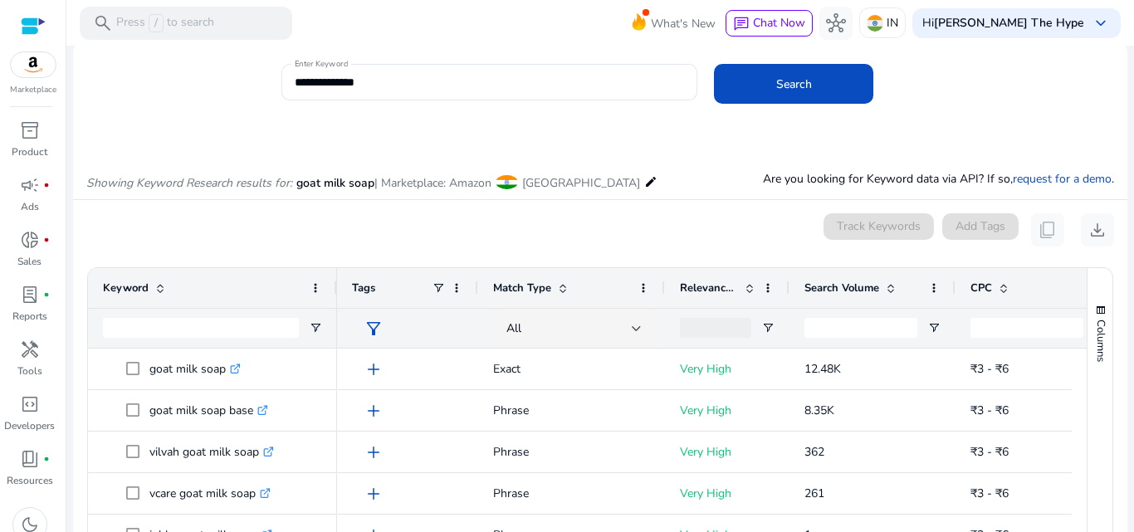
scroll to position [33, 0]
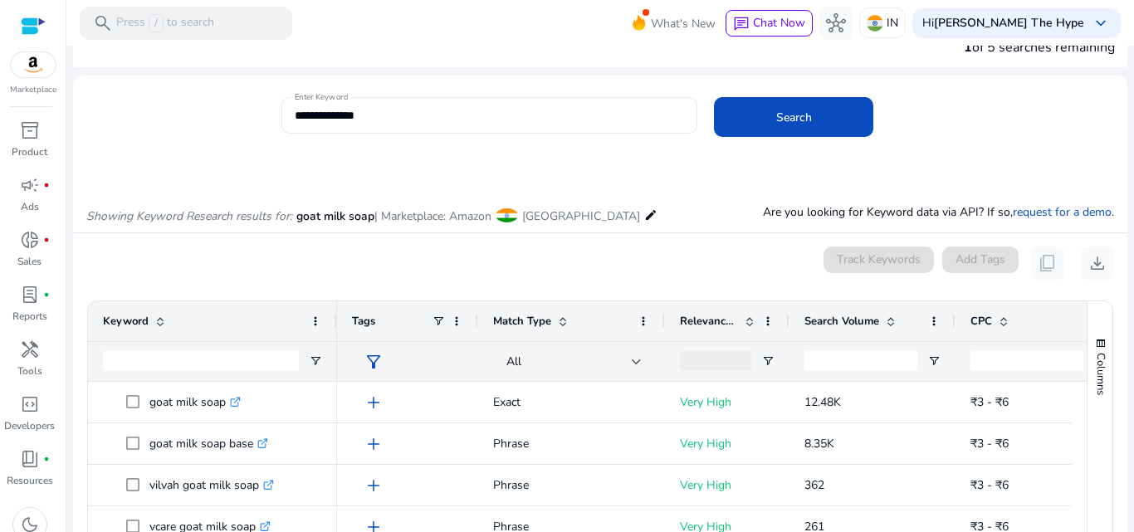
click at [317, 110] on input "**********" at bounding box center [490, 115] width 390 height 18
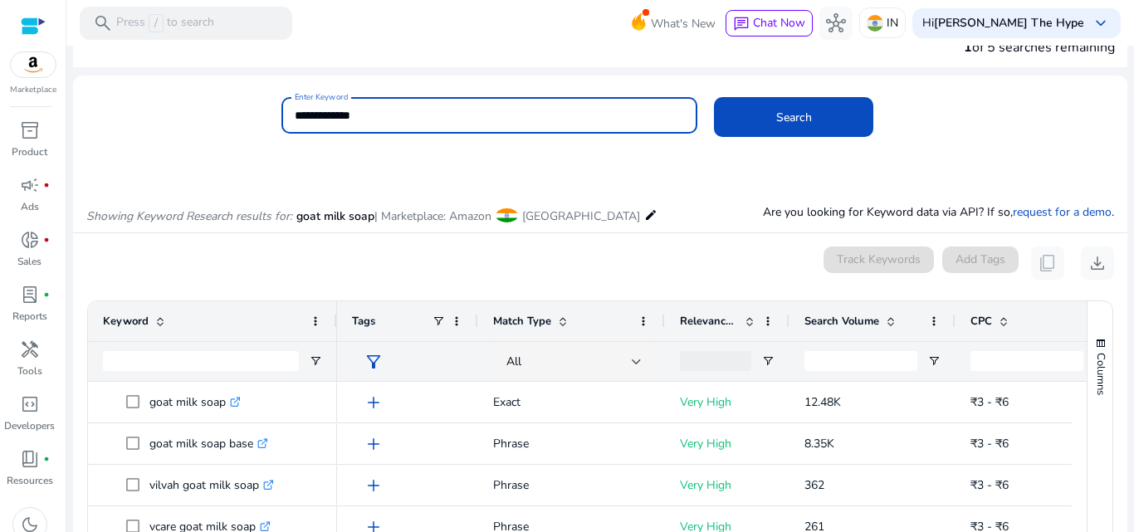
type input "**********"
click at [714, 97] on button "Search" at bounding box center [793, 117] width 159 height 40
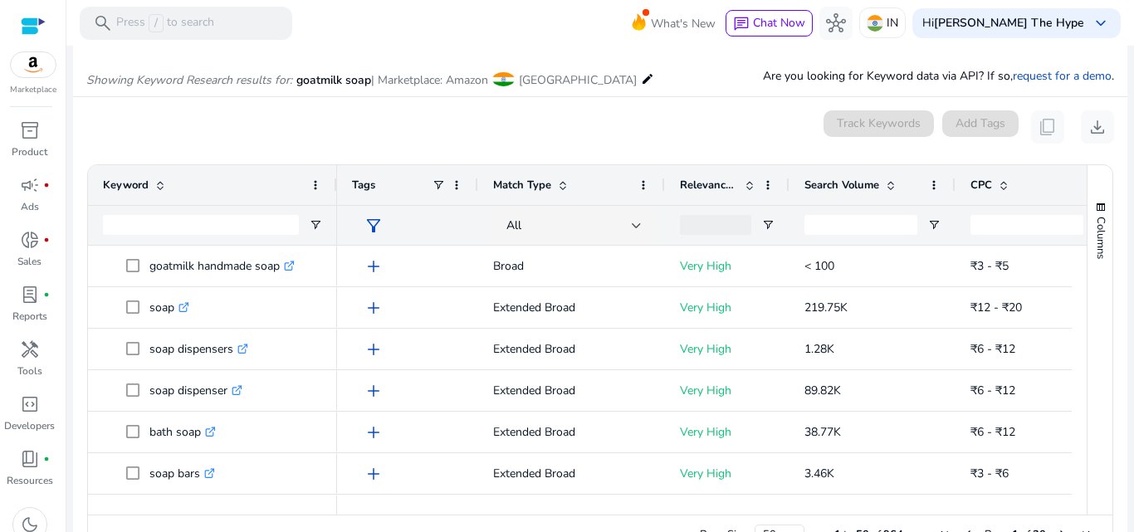
scroll to position [198, 0]
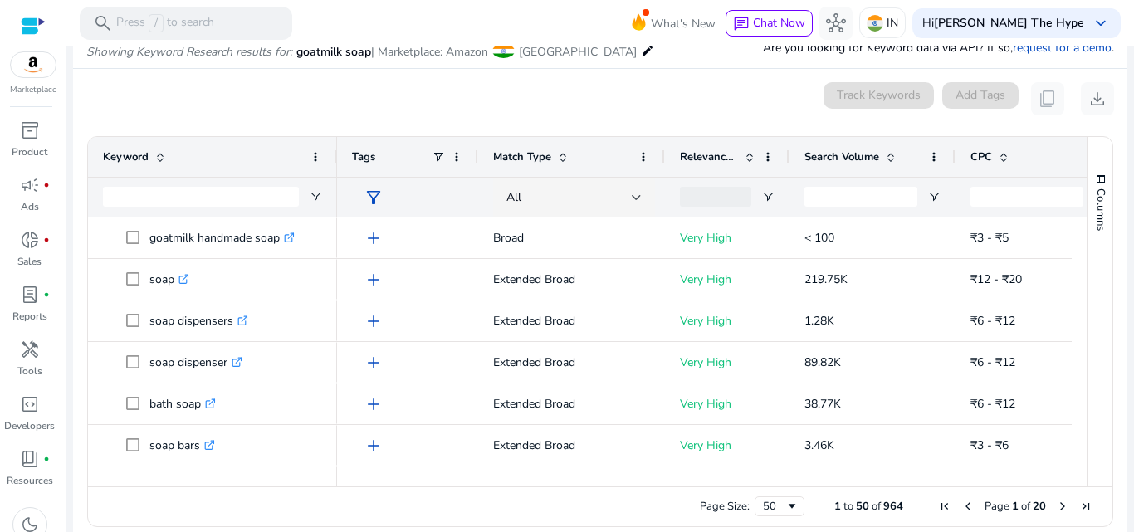
click at [323, 155] on div "Keyword" at bounding box center [212, 157] width 249 height 40
click at [333, 102] on div "0 keyword(s) selected Track Keywords Add Tags content_copy download" at bounding box center [600, 98] width 1028 height 33
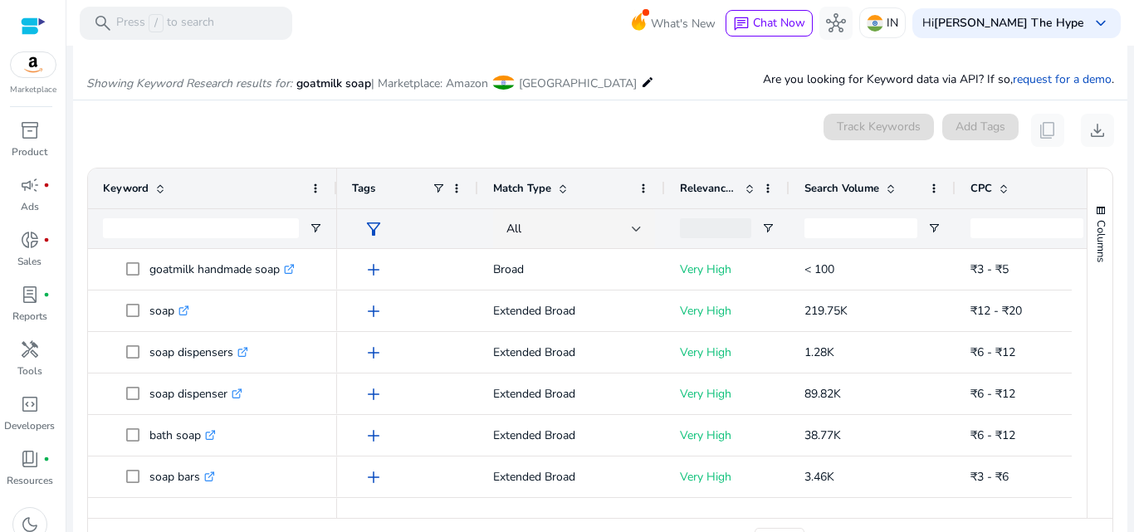
scroll to position [214, 0]
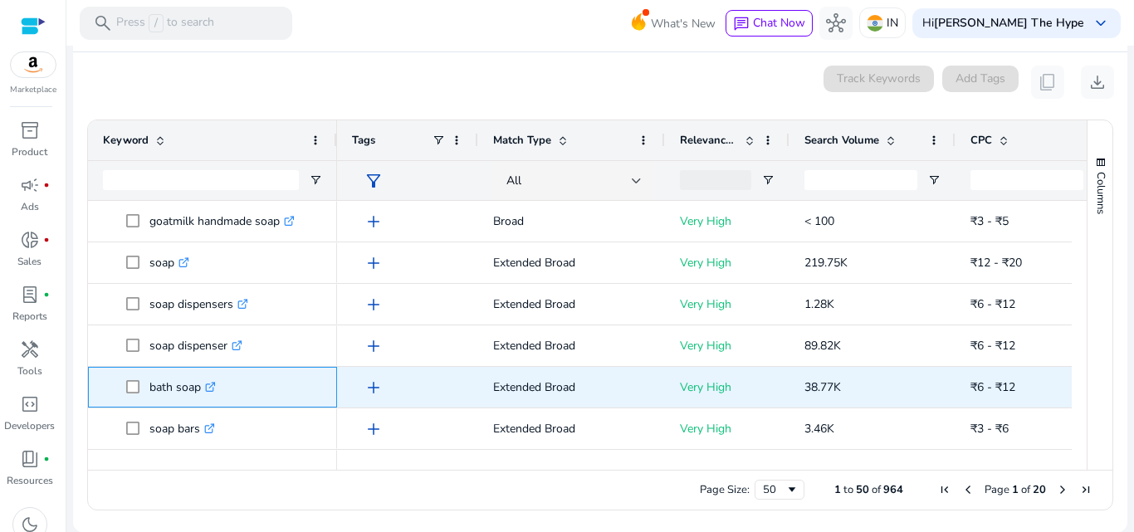
drag, startPoint x: 150, startPoint y: 374, endPoint x: 205, endPoint y: 375, distance: 54.8
click at [205, 375] on p "bath soap .st0{fill:#2c8af8}" at bounding box center [182, 387] width 66 height 34
copy p "bath soap"
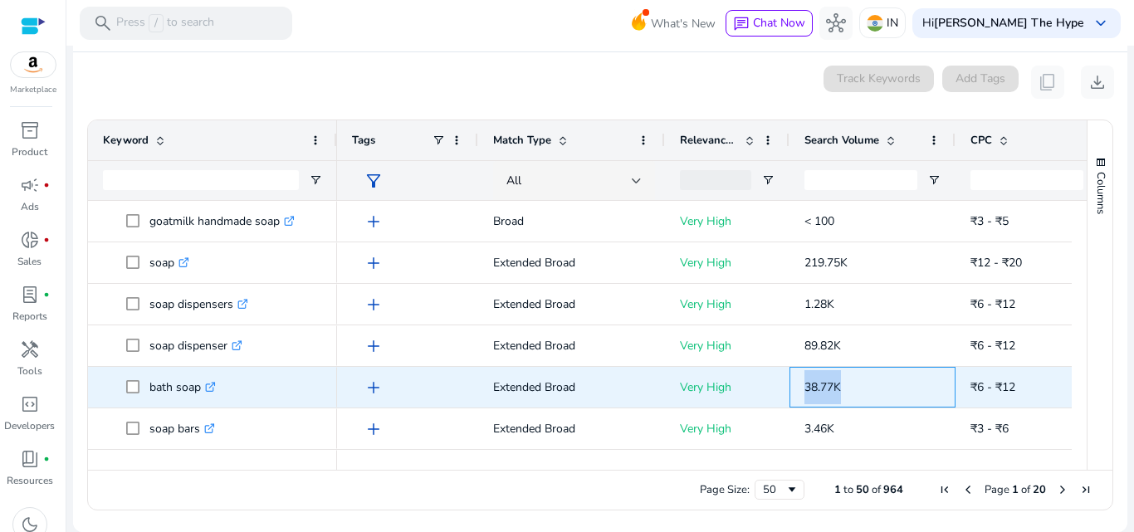
drag, startPoint x: 800, startPoint y: 381, endPoint x: 843, endPoint y: 382, distance: 43.2
click at [843, 382] on div "38.77K" at bounding box center [872, 387] width 166 height 41
copy span "38.77K"
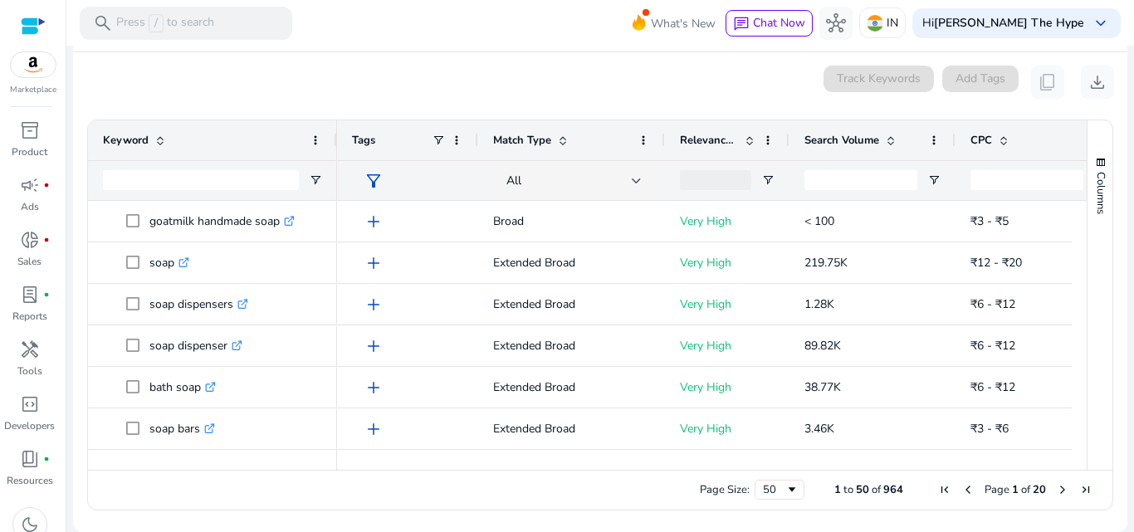
click at [760, 73] on div "0 keyword(s) selected Track Keywords Add Tags content_copy download" at bounding box center [600, 82] width 1028 height 33
click at [665, 166] on div at bounding box center [727, 180] width 125 height 40
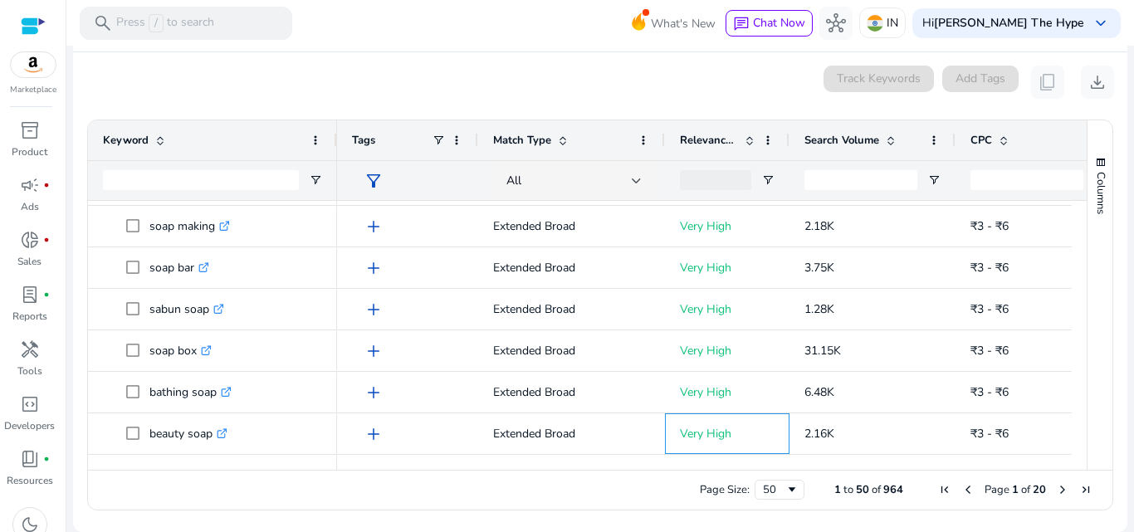
scroll to position [369, 0]
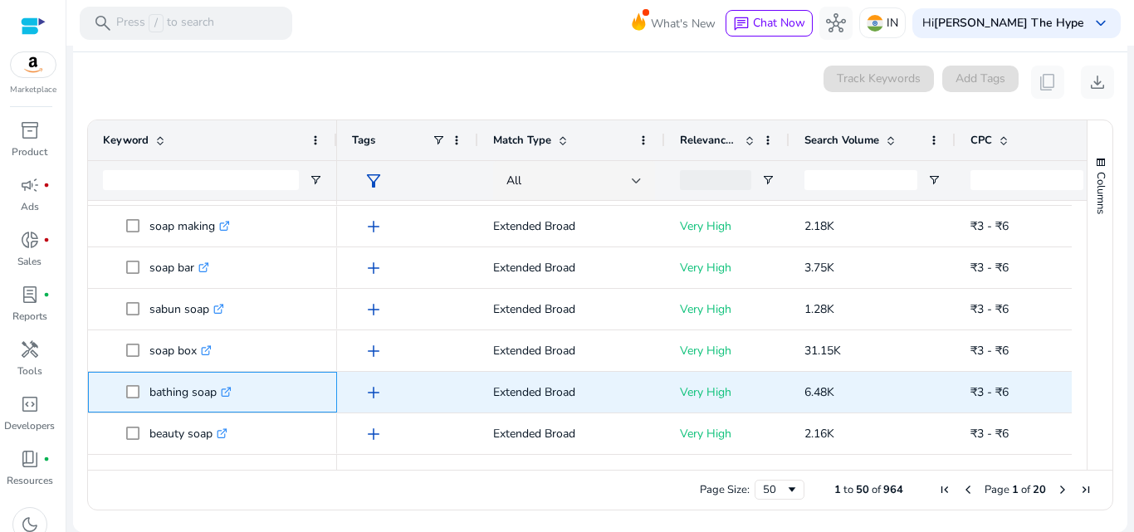
drag, startPoint x: 146, startPoint y: 382, endPoint x: 223, endPoint y: 385, distance: 77.3
click at [223, 385] on span "bathing soap .st0{fill:#2c8af8}" at bounding box center [224, 392] width 196 height 34
copy span "bathing soap"
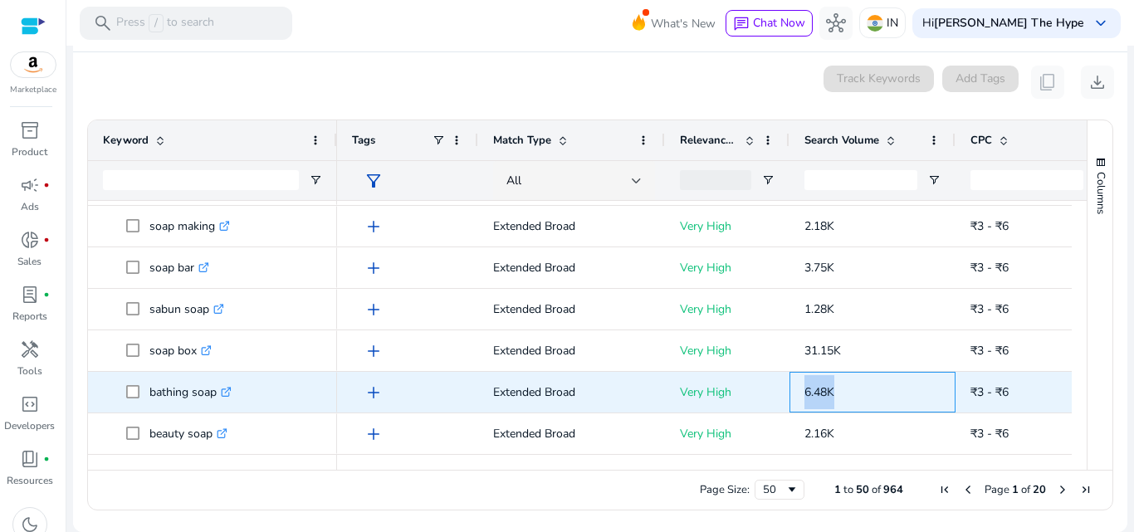
drag, startPoint x: 803, startPoint y: 389, endPoint x: 842, endPoint y: 387, distance: 39.1
click at [842, 387] on div "6.48K" at bounding box center [872, 392] width 166 height 41
copy span "6.48K"
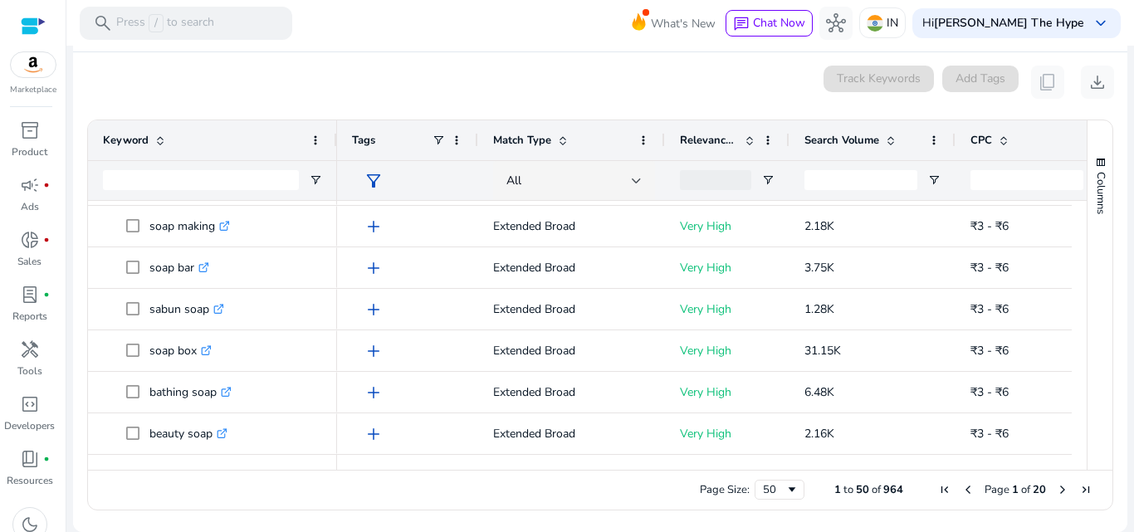
click at [320, 75] on div "0 keyword(s) selected Track Keywords Add Tags content_copy download" at bounding box center [600, 82] width 1028 height 33
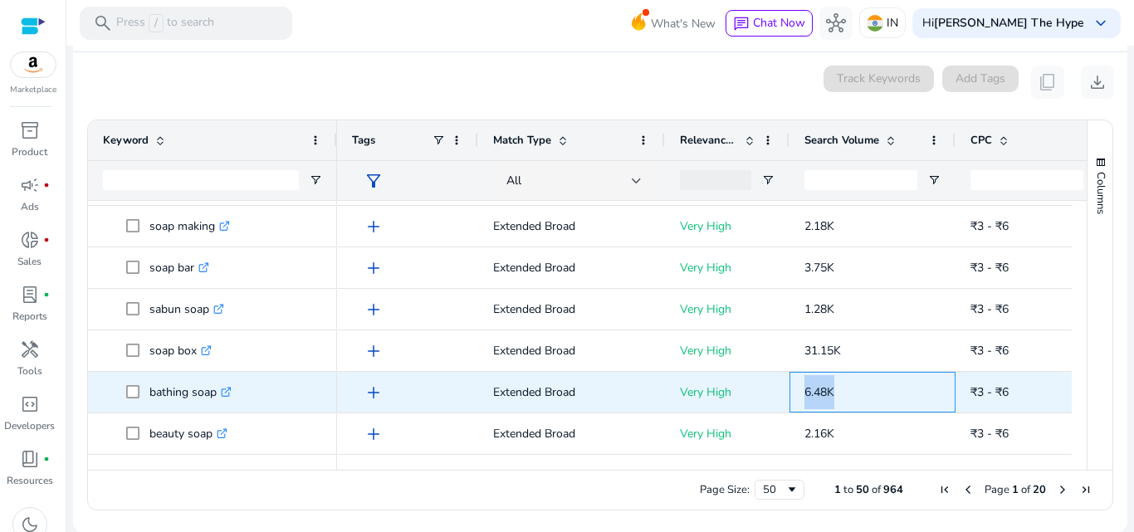
drag, startPoint x: 797, startPoint y: 392, endPoint x: 839, endPoint y: 389, distance: 42.4
click at [839, 389] on div "6.48K" at bounding box center [872, 392] width 166 height 41
copy span "6.48K"
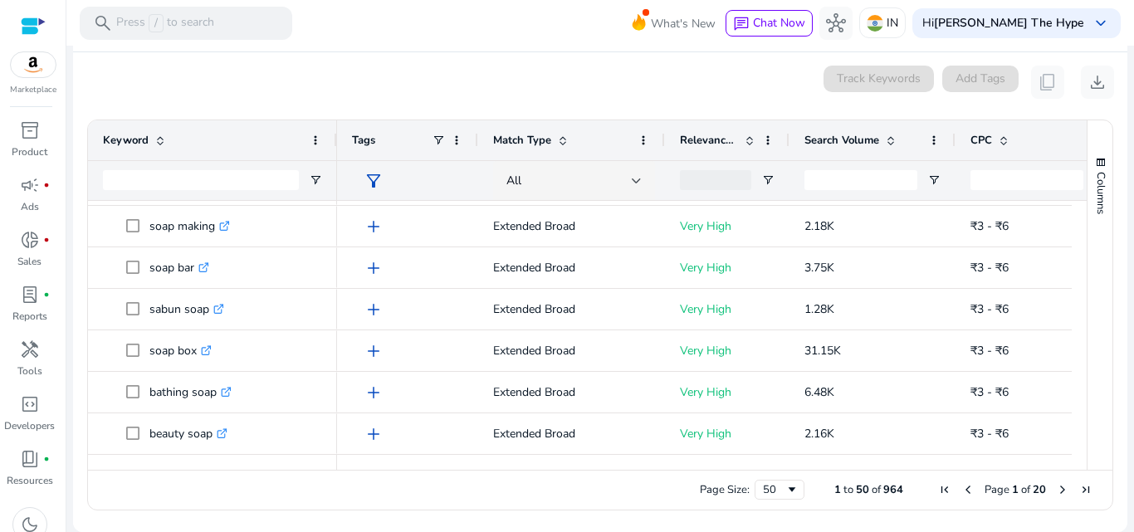
click at [535, 80] on div "0 keyword(s) selected Track Keywords Add Tags content_copy download" at bounding box center [600, 82] width 1028 height 33
click at [662, 159] on div at bounding box center [664, 140] width 7 height 40
click at [663, 164] on div "All" at bounding box center [571, 180] width 187 height 40
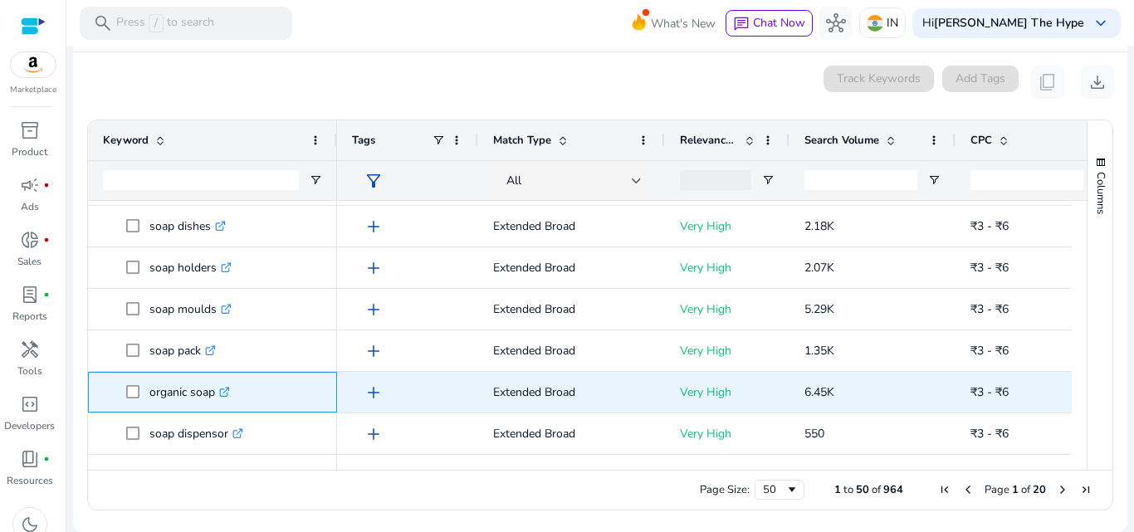
click at [168, 382] on p "organic soap .st0{fill:#2c8af8}" at bounding box center [189, 392] width 81 height 34
drag, startPoint x: 149, startPoint y: 384, endPoint x: 217, endPoint y: 384, distance: 68.1
click at [217, 384] on span "organic soap .st0{fill:#2c8af8}" at bounding box center [224, 392] width 196 height 34
copy span "organic soap"
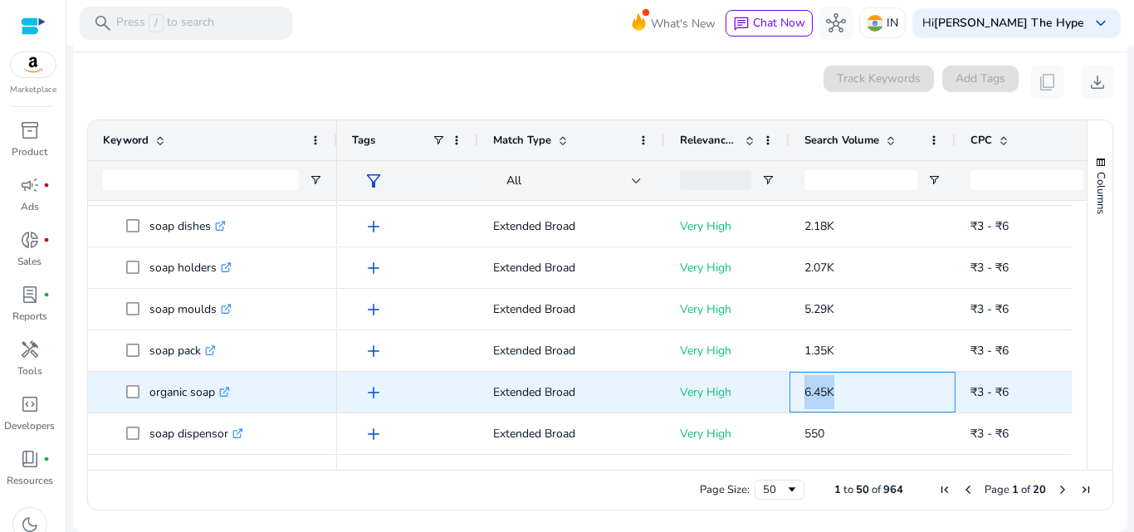
drag, startPoint x: 801, startPoint y: 385, endPoint x: 848, endPoint y: 384, distance: 47.3
click at [848, 384] on div "6.45K" at bounding box center [872, 392] width 166 height 41
copy span "6.45K"
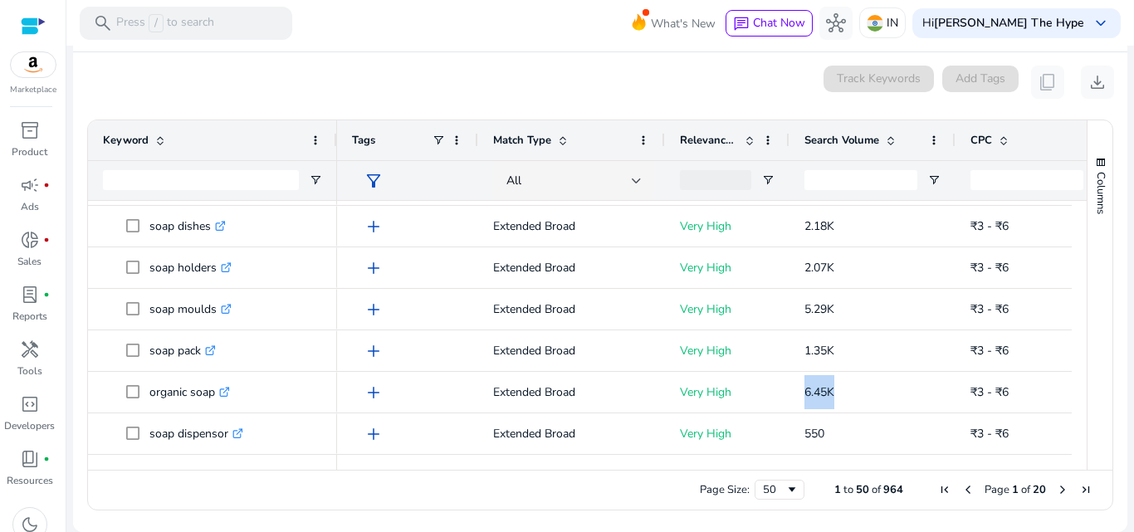
click at [854, 144] on span "Search Volume" at bounding box center [841, 140] width 75 height 15
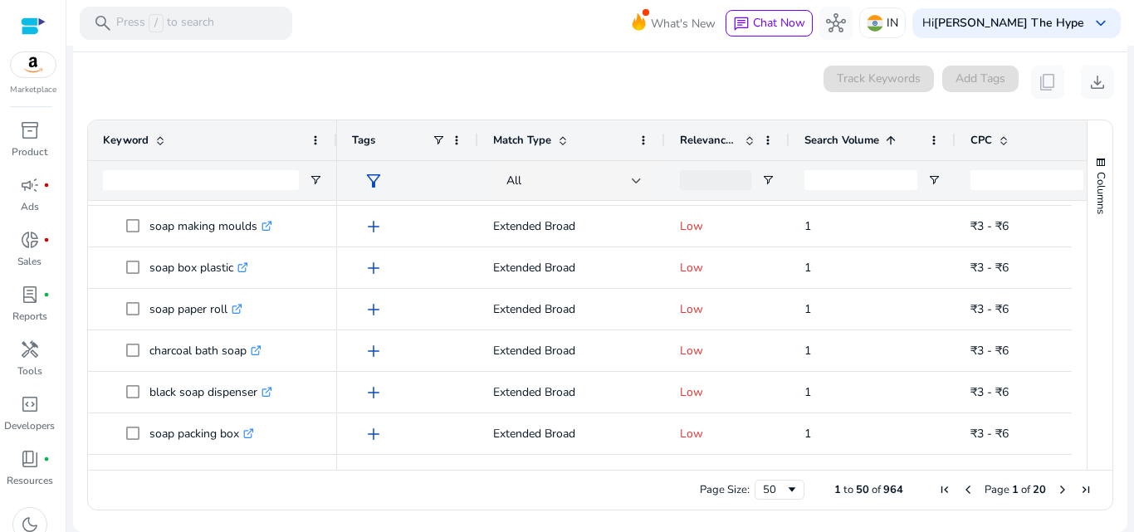
click at [854, 144] on span "Search Volume" at bounding box center [841, 140] width 75 height 15
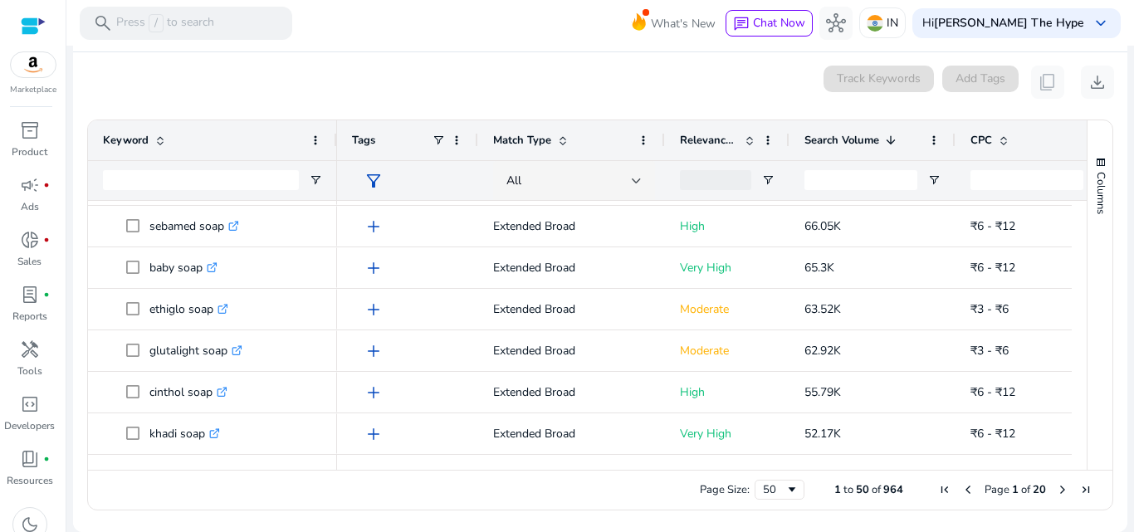
scroll to position [452, 0]
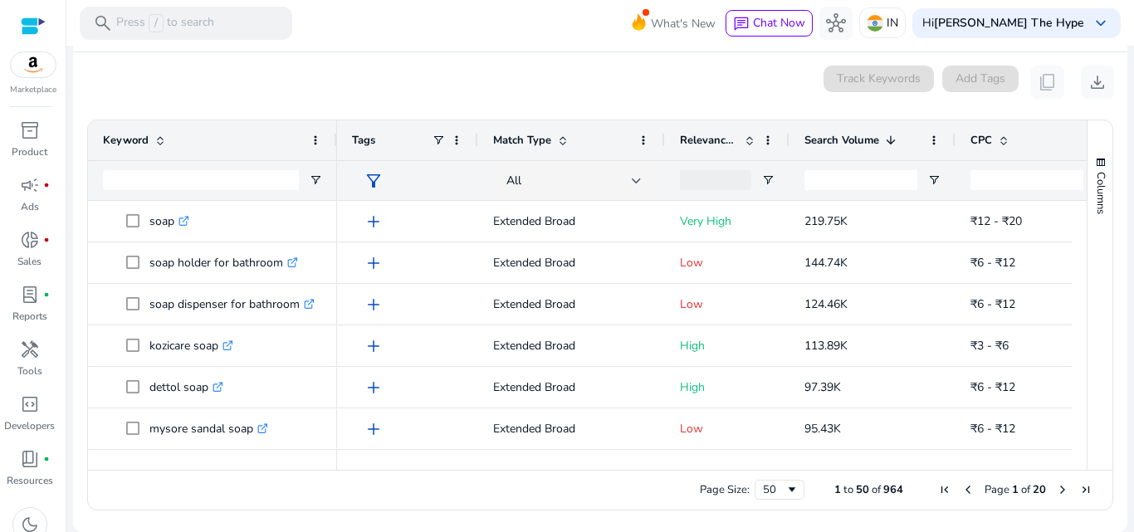
click at [745, 97] on div "0 keyword(s) selected Track Keywords Add Tags content_copy download" at bounding box center [600, 82] width 1028 height 33
click at [563, 138] on span at bounding box center [562, 140] width 13 height 13
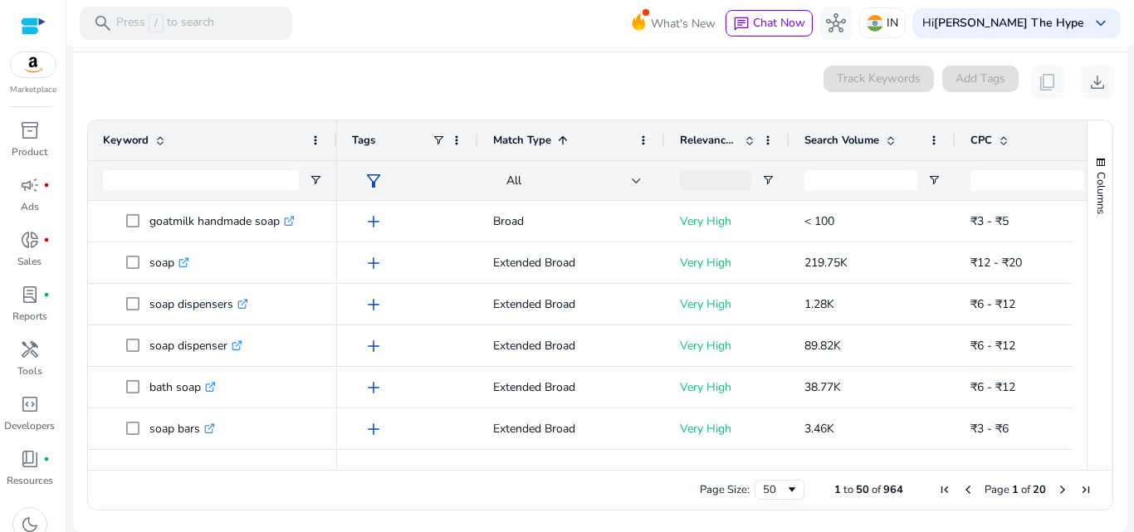
click at [559, 140] on span at bounding box center [562, 140] width 13 height 13
click at [559, 78] on div "0 keyword(s) selected Track Keywords Add Tags content_copy download" at bounding box center [600, 82] width 1028 height 33
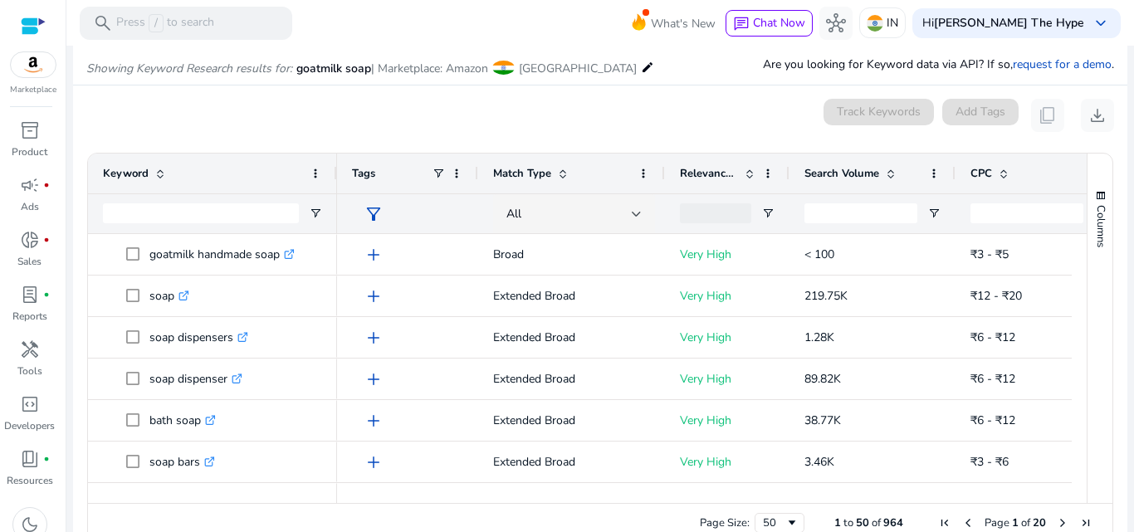
scroll to position [0, 0]
